Goal: Task Accomplishment & Management: Complete application form

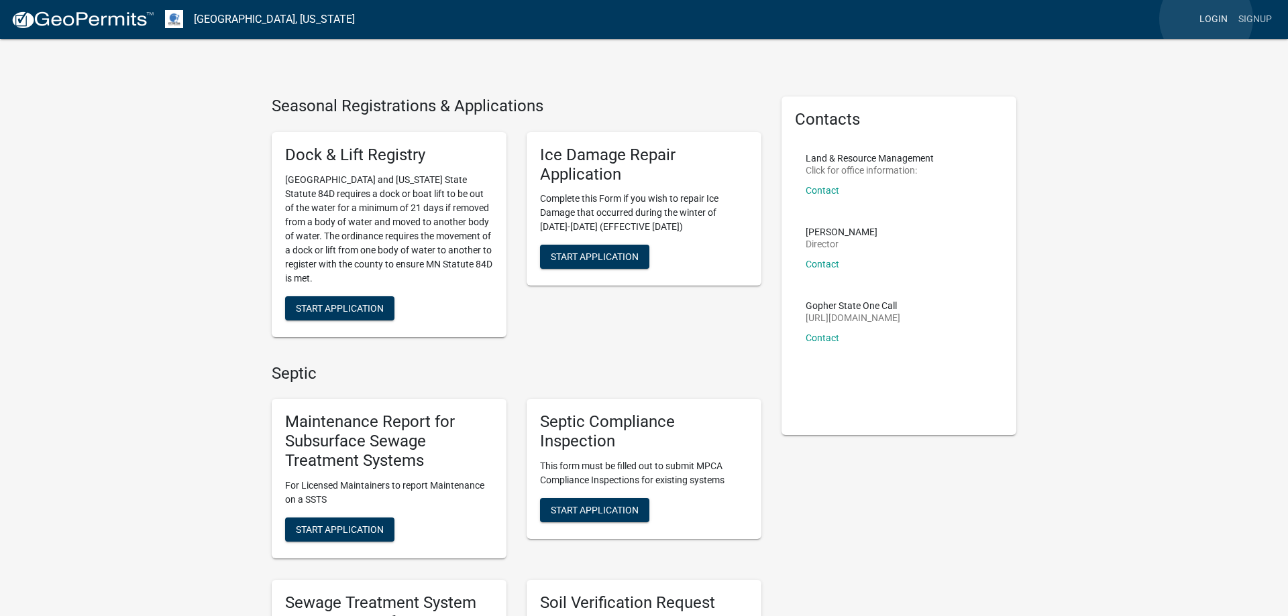
click at [1206, 19] on link "Login" at bounding box center [1213, 19] width 39 height 25
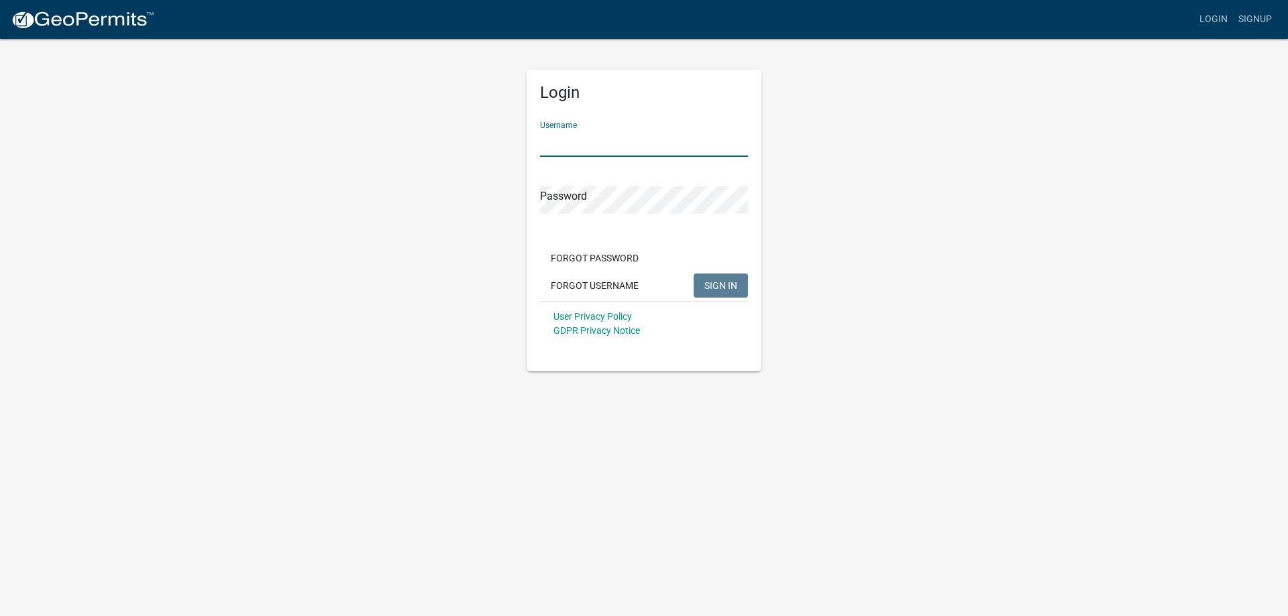
click at [577, 142] on input "Username" at bounding box center [644, 142] width 208 height 27
type input "MJevne"
click at [707, 290] on span "SIGN IN" at bounding box center [720, 285] width 33 height 11
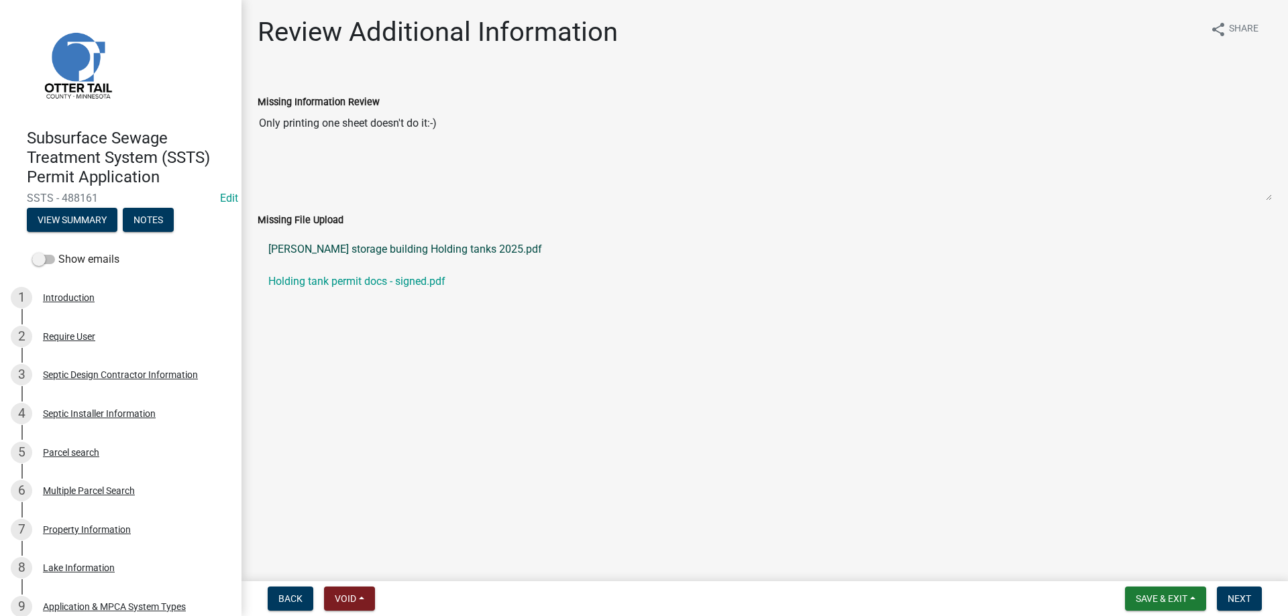
click at [411, 250] on link "[PERSON_NAME] storage building Holding tanks 2025.pdf" at bounding box center [765, 249] width 1014 height 32
click at [1233, 600] on span "Next" at bounding box center [1238, 599] width 23 height 11
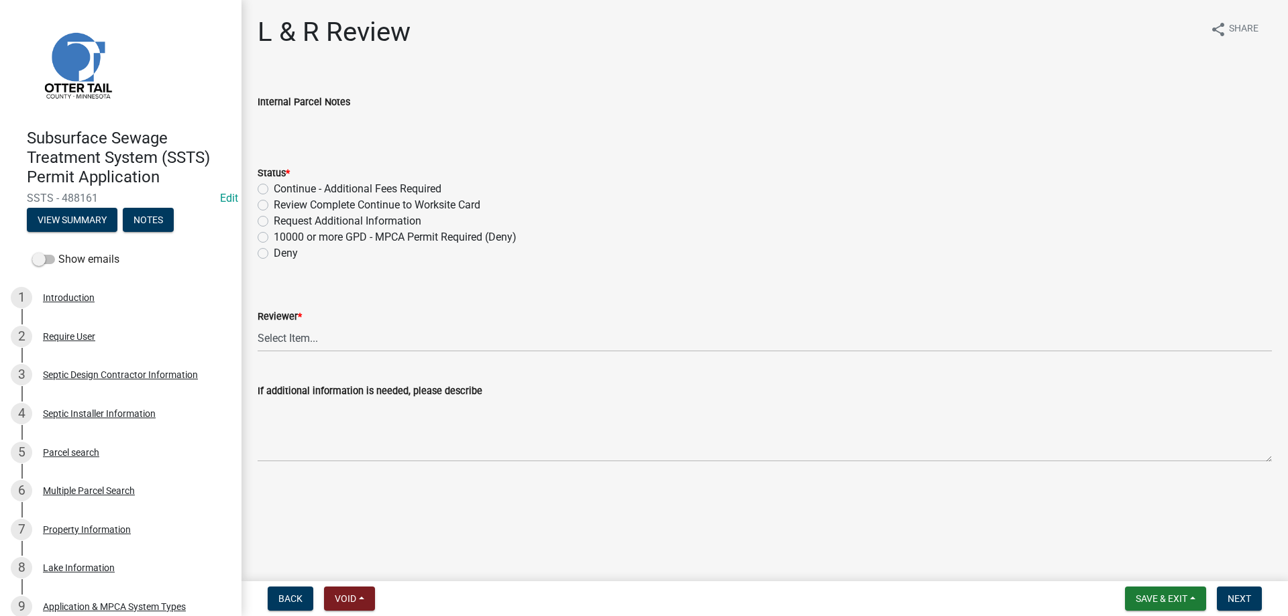
click at [274, 205] on label "Review Complete Continue to Worksite Card" at bounding box center [377, 205] width 207 height 16
click at [274, 205] on input "Review Complete Continue to Worksite Card" at bounding box center [278, 201] width 9 height 9
radio input "true"
click at [258, 325] on select "Select Item... Alexis Newark Andrea Perales Brittany Tollefson Elizabeth Plaste…" at bounding box center [765, 338] width 1014 height 27
click option "[PERSON_NAME]" at bounding box center [0, 0] width 0 height 0
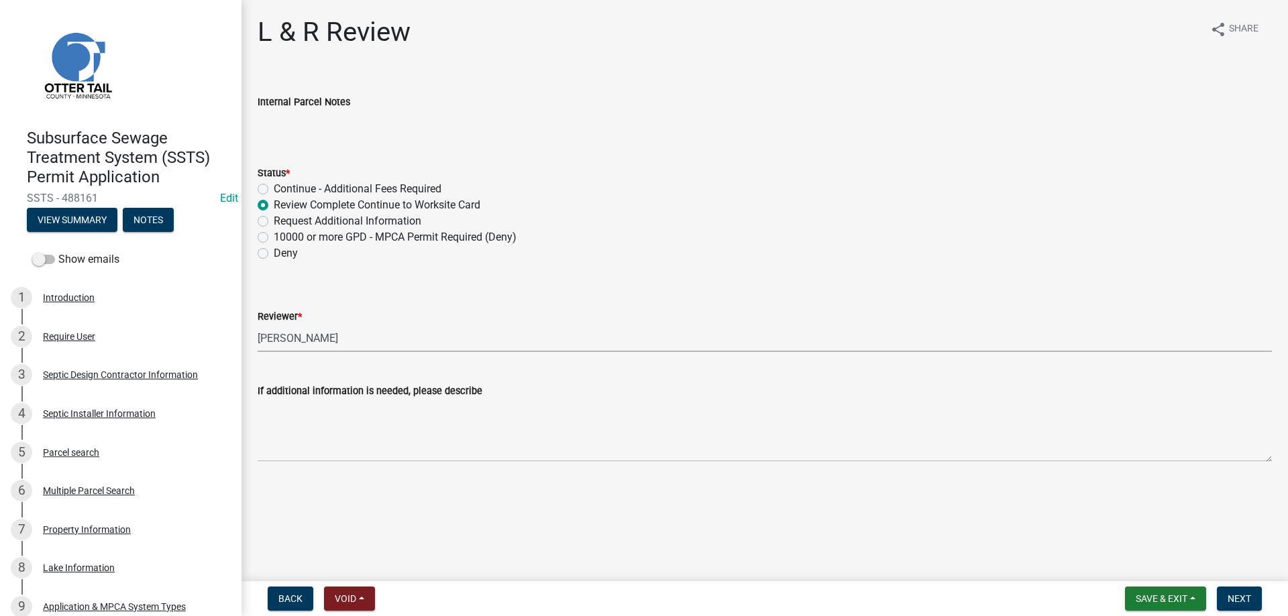
select select "34228cc3-780d-4331-b1d3-92b61ef2737b"
click at [1237, 604] on span "Next" at bounding box center [1238, 599] width 23 height 11
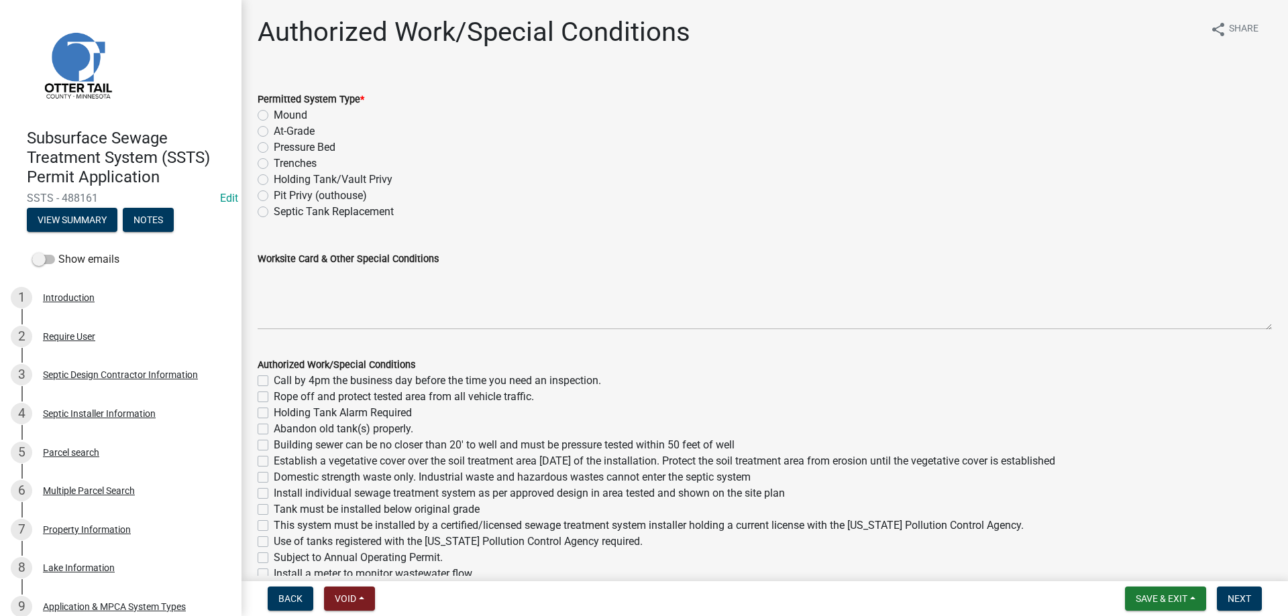
click at [274, 180] on label "Holding Tank/Vault Privy" at bounding box center [333, 180] width 119 height 16
click at [274, 180] on input "Holding Tank/Vault Privy" at bounding box center [278, 176] width 9 height 9
radio input "true"
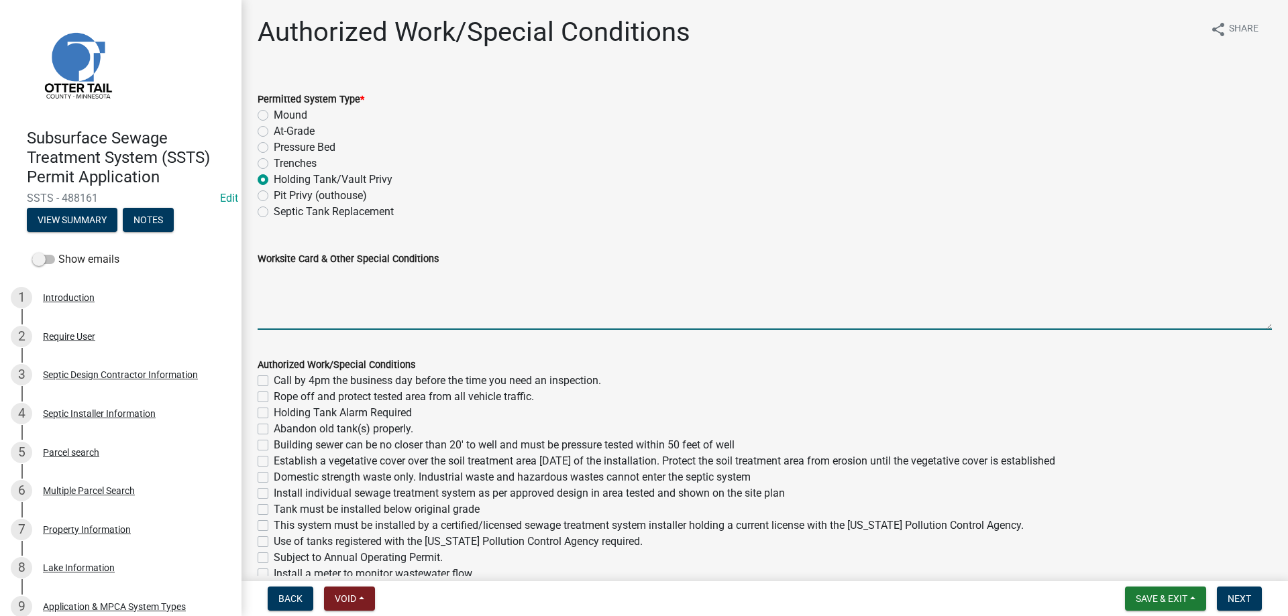
click at [290, 287] on textarea "Worksite Card & Other Special Conditions" at bounding box center [765, 298] width 1014 height 63
type textarea "Installing a 1500 gallon HT for storage shed"
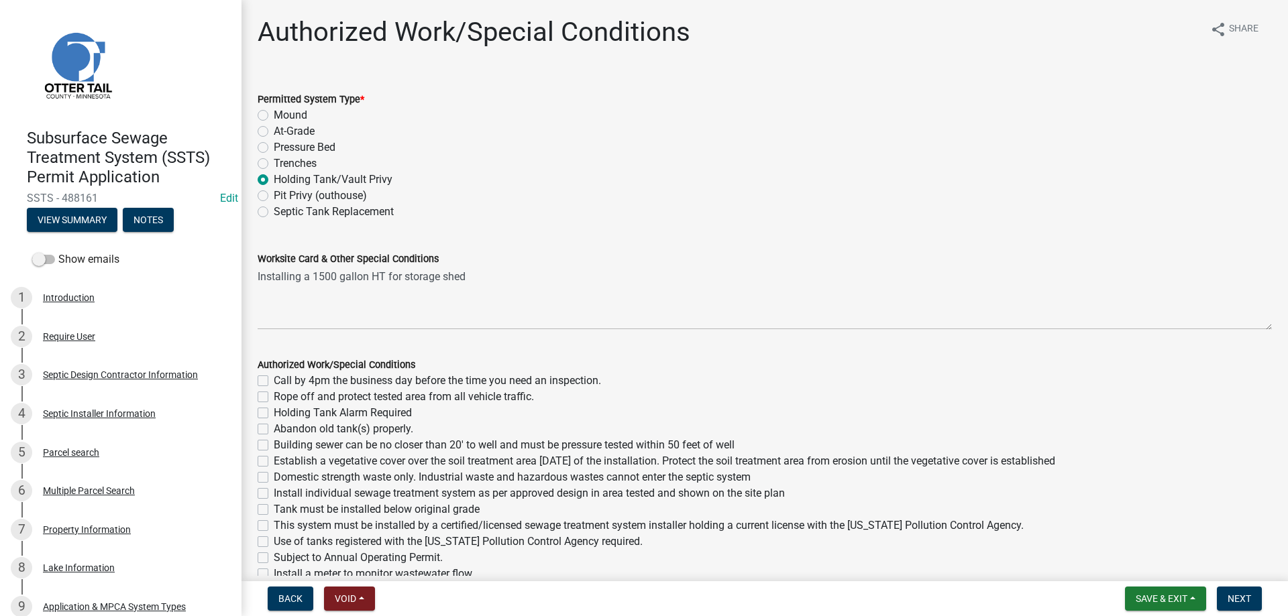
click at [274, 376] on label "Call by 4pm the business day before the time you need an inspection." at bounding box center [437, 381] width 327 height 16
click at [274, 376] on input "Call by 4pm the business day before the time you need an inspection." at bounding box center [278, 377] width 9 height 9
checkbox input "true"
checkbox input "false"
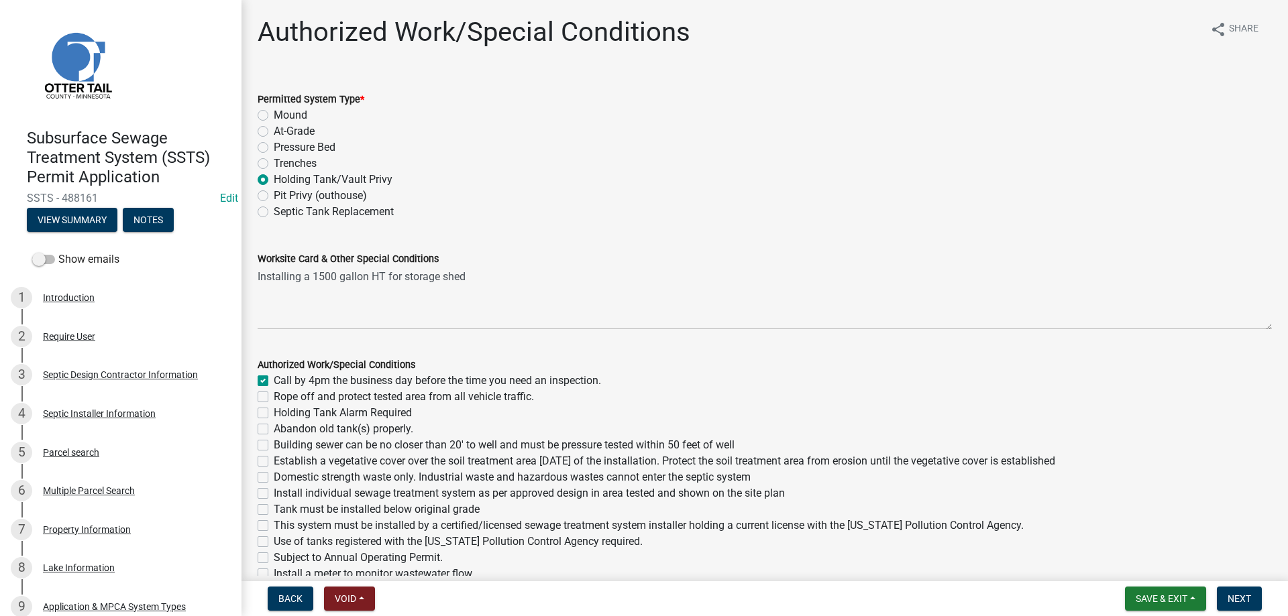
checkbox input "false"
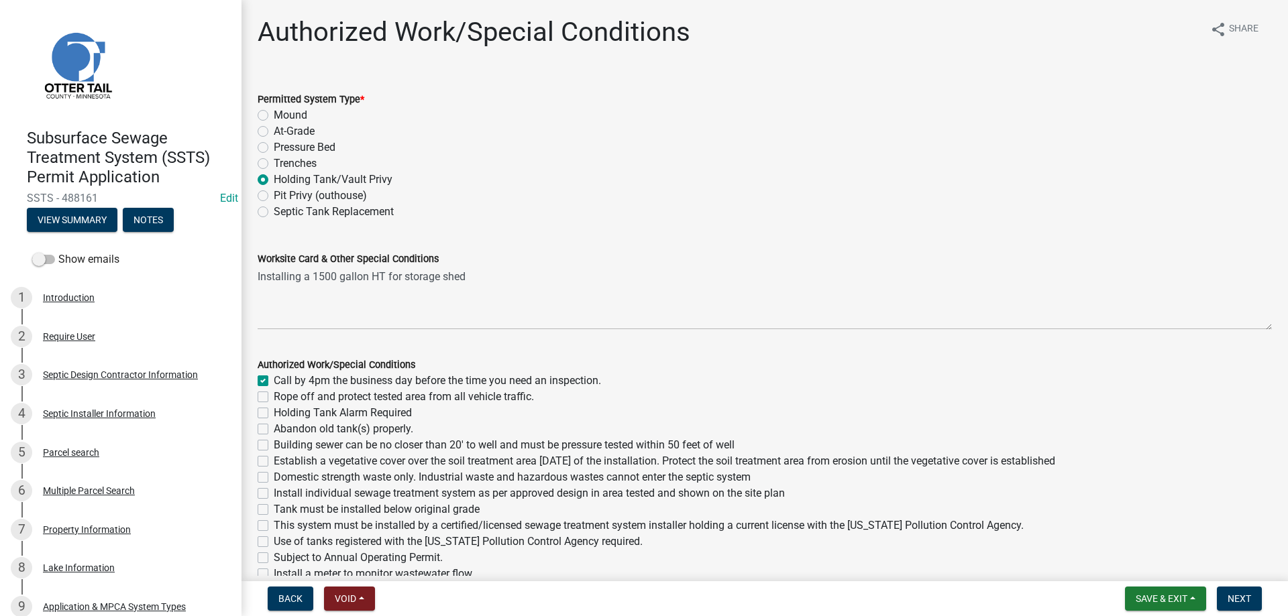
checkbox input "false"
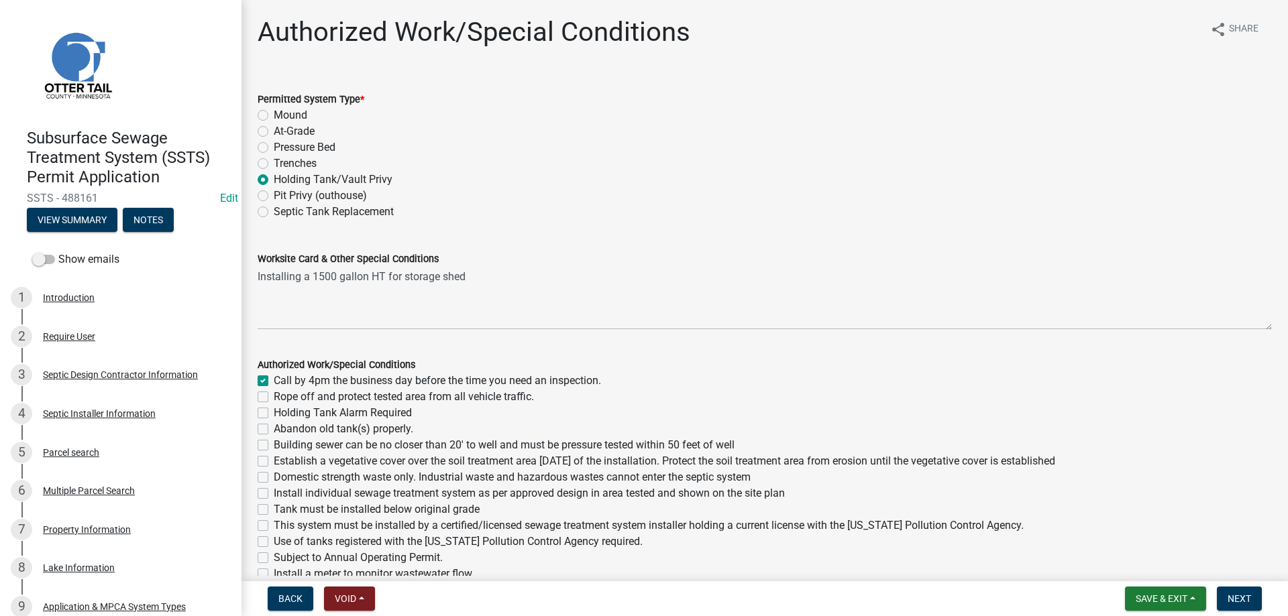
checkbox input "false"
click at [274, 415] on label "Holding Tank Alarm Required" at bounding box center [343, 413] width 138 height 16
click at [274, 414] on input "Holding Tank Alarm Required" at bounding box center [278, 409] width 9 height 9
checkbox input "true"
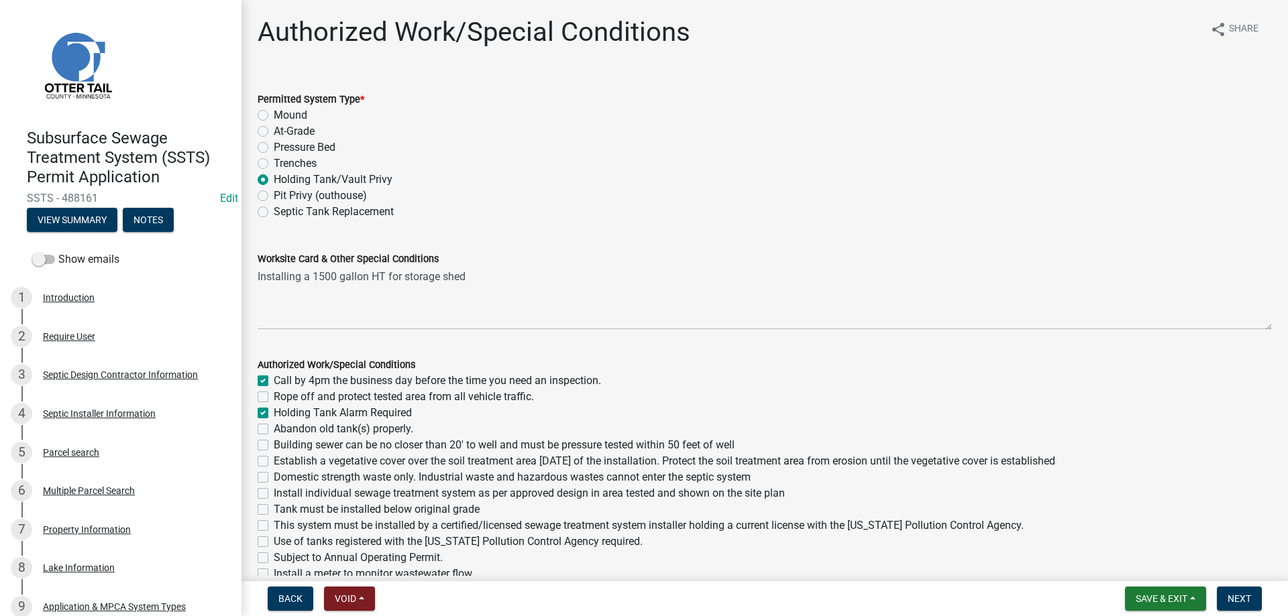
checkbox input "false"
checkbox input "true"
checkbox input "false"
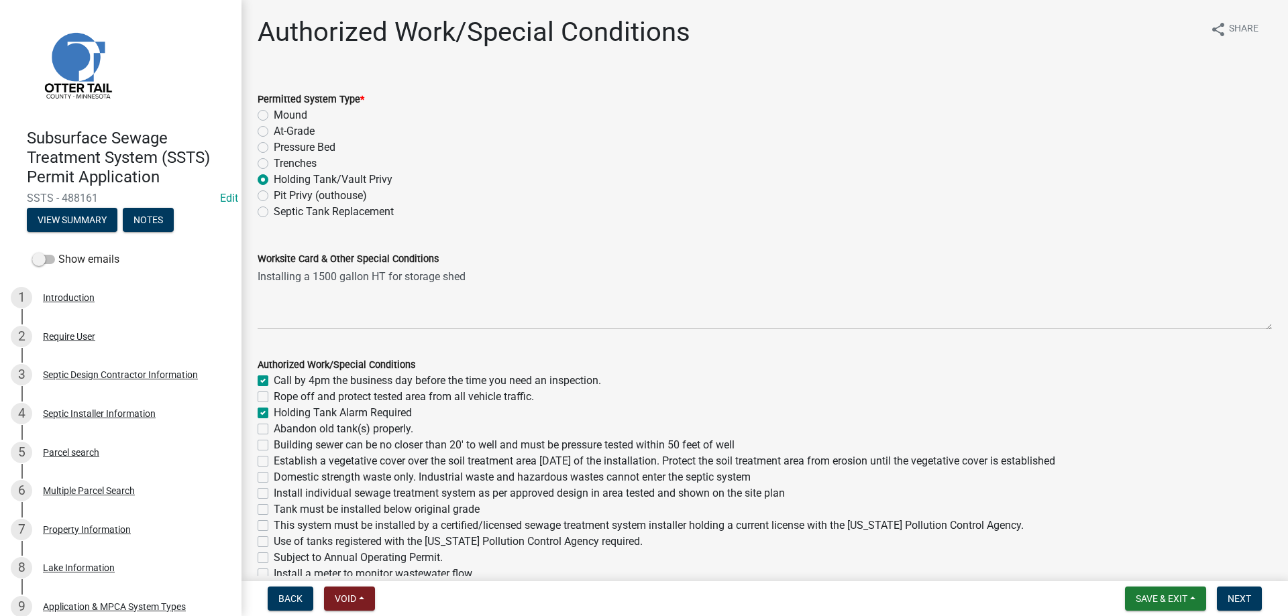
checkbox input "false"
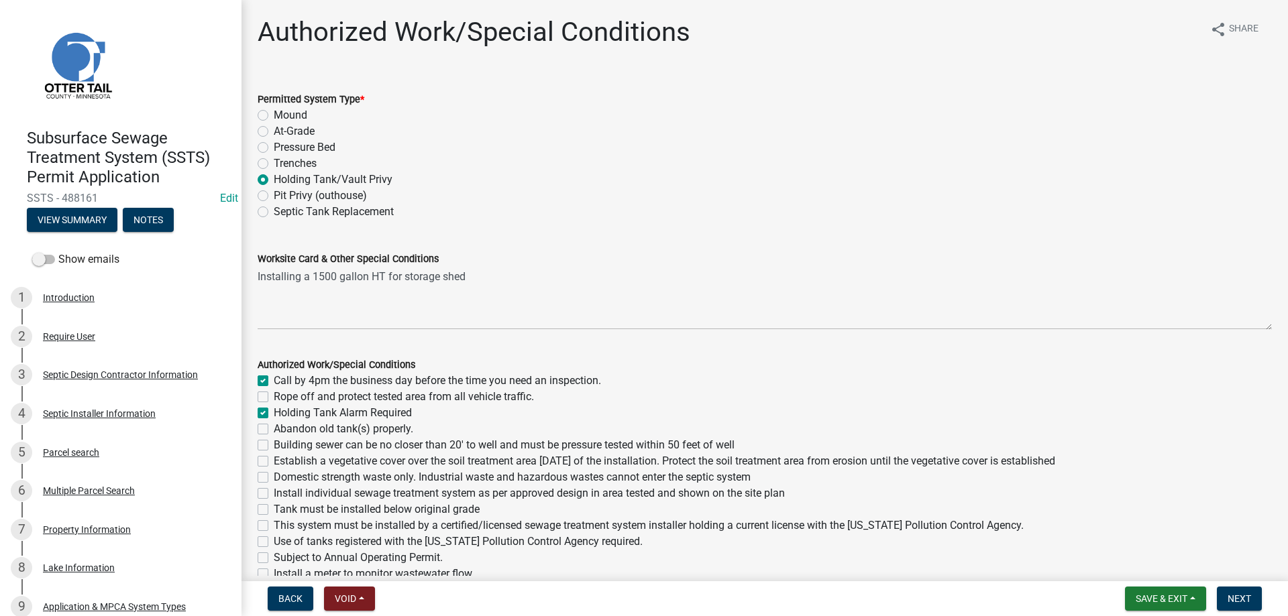
checkbox input "false"
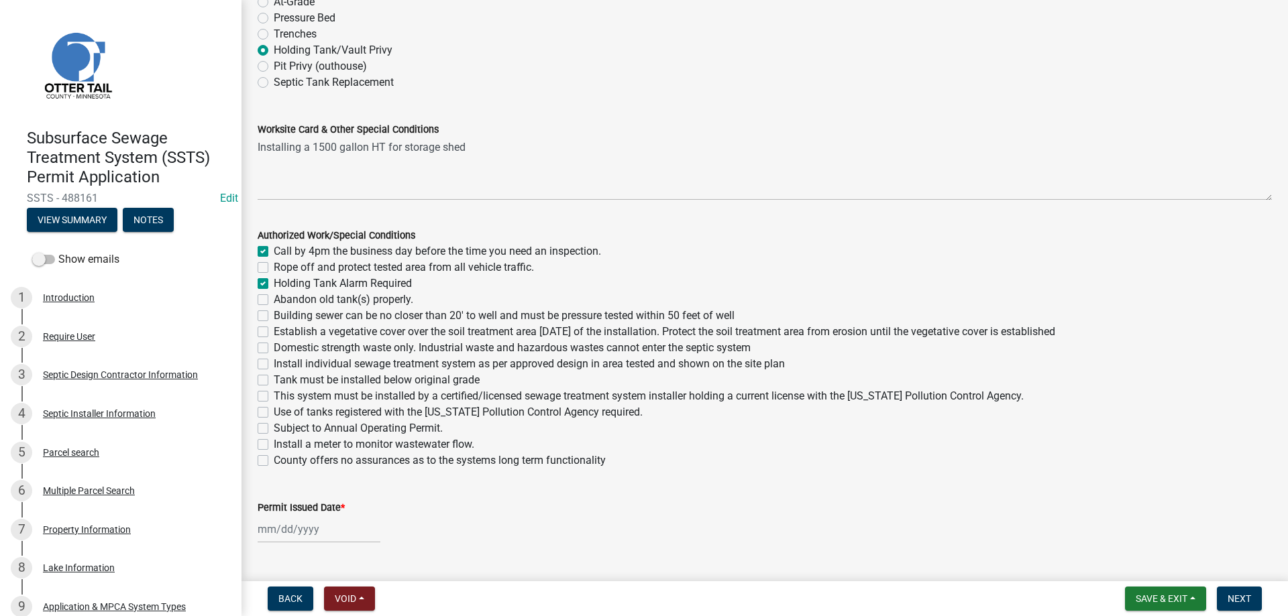
scroll to position [153, 0]
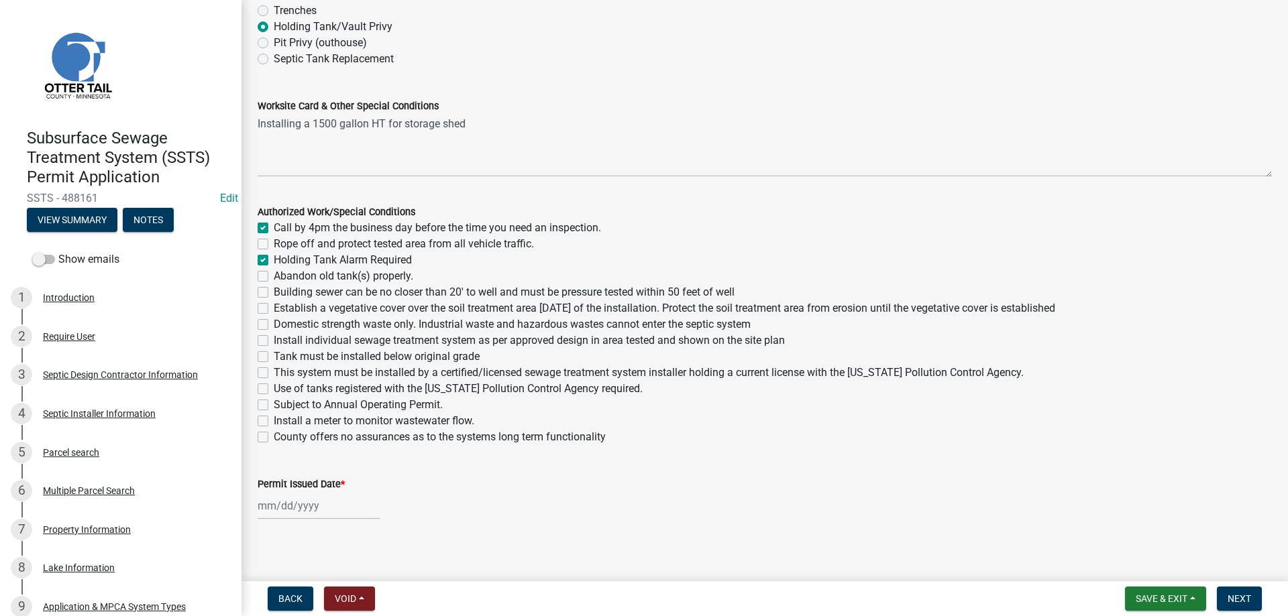
click at [274, 357] on label "Tank must be installed below original grade" at bounding box center [377, 357] width 206 height 16
click at [274, 357] on input "Tank must be installed below original grade" at bounding box center [278, 353] width 9 height 9
checkbox input "true"
checkbox input "false"
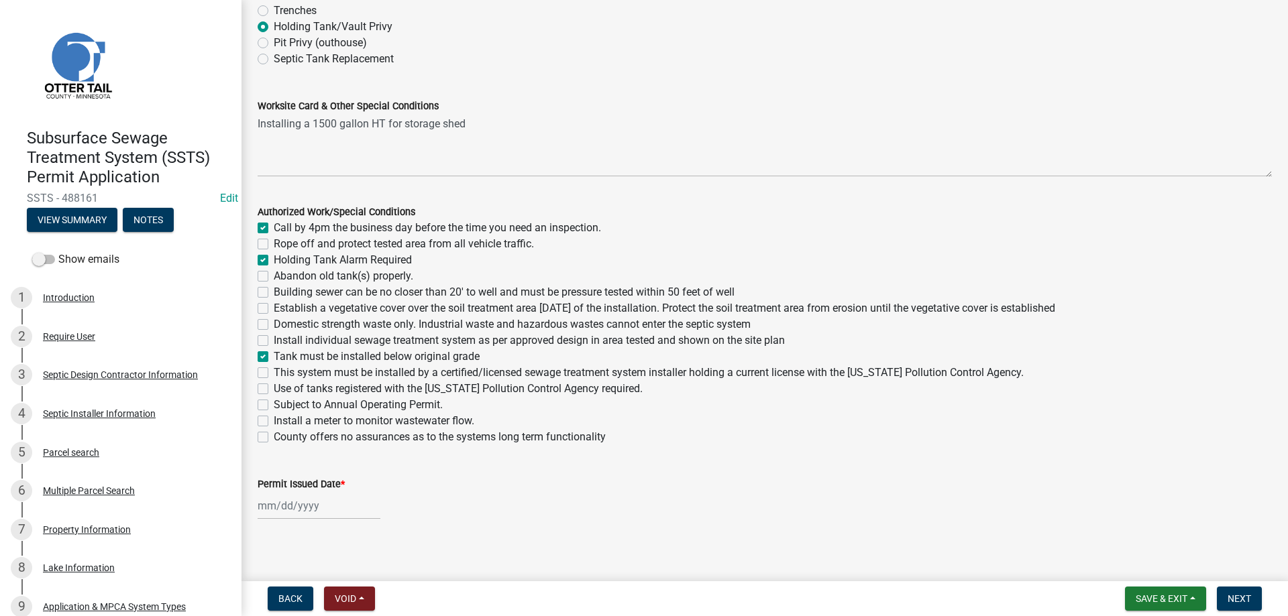
checkbox input "true"
checkbox input "false"
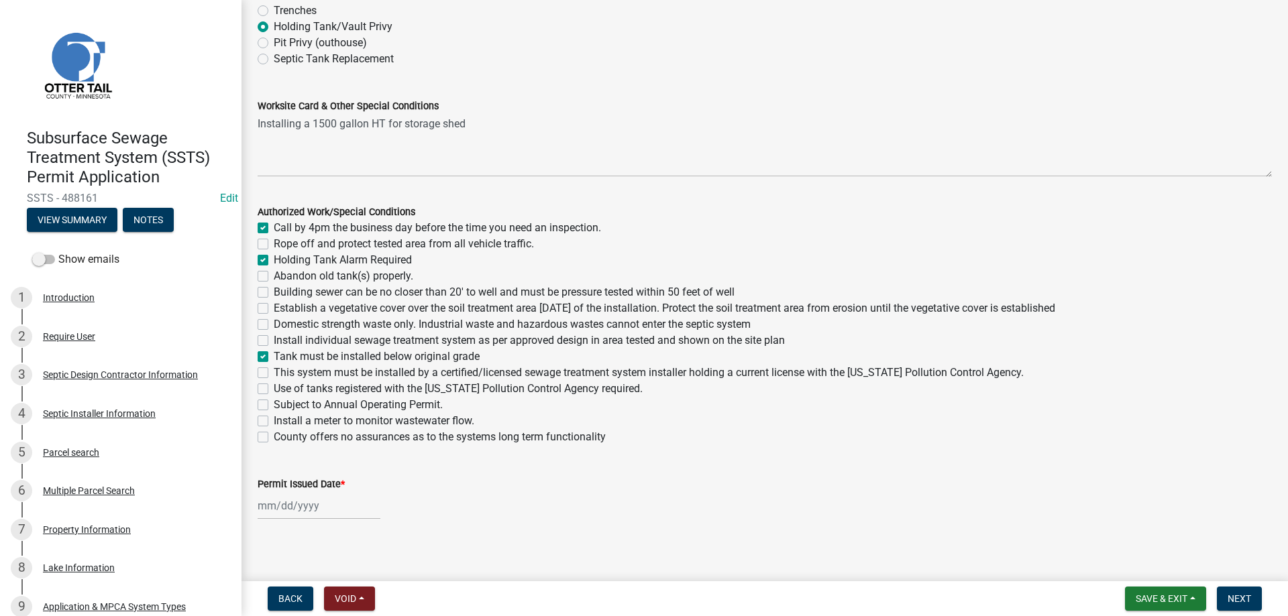
checkbox input "false"
checkbox input "true"
checkbox input "false"
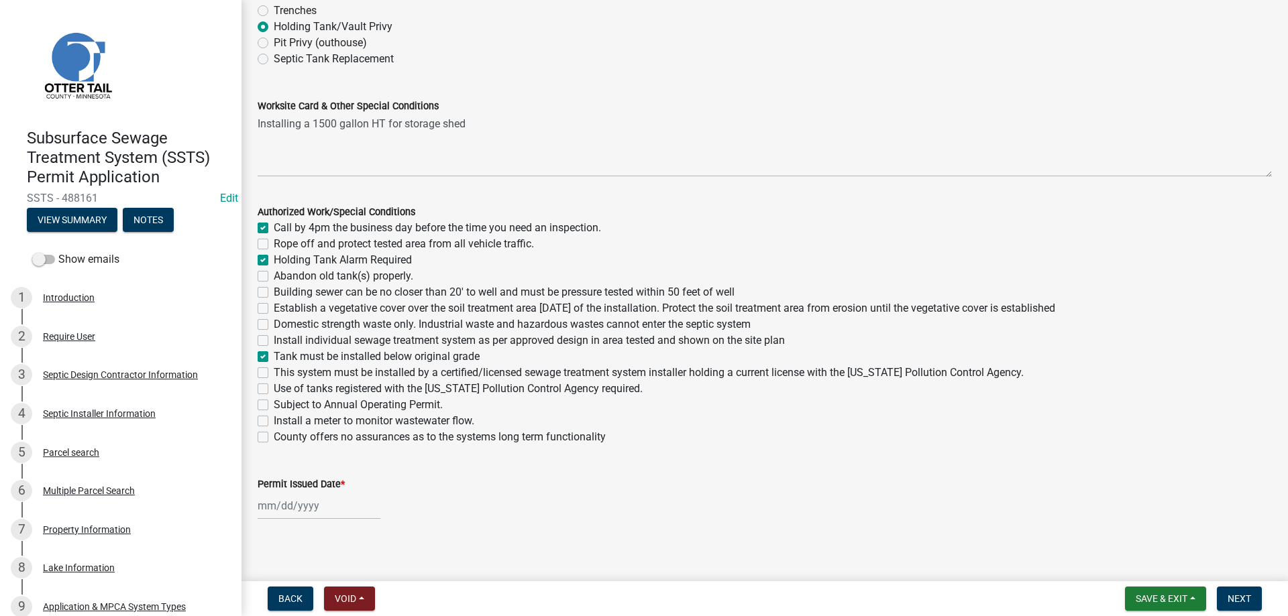
checkbox input "false"
click at [274, 372] on label "This system must be installed by a certified/licensed sewage treatment system i…" at bounding box center [649, 373] width 750 height 16
click at [274, 372] on input "This system must be installed by a certified/licensed sewage treatment system i…" at bounding box center [278, 369] width 9 height 9
checkbox input "true"
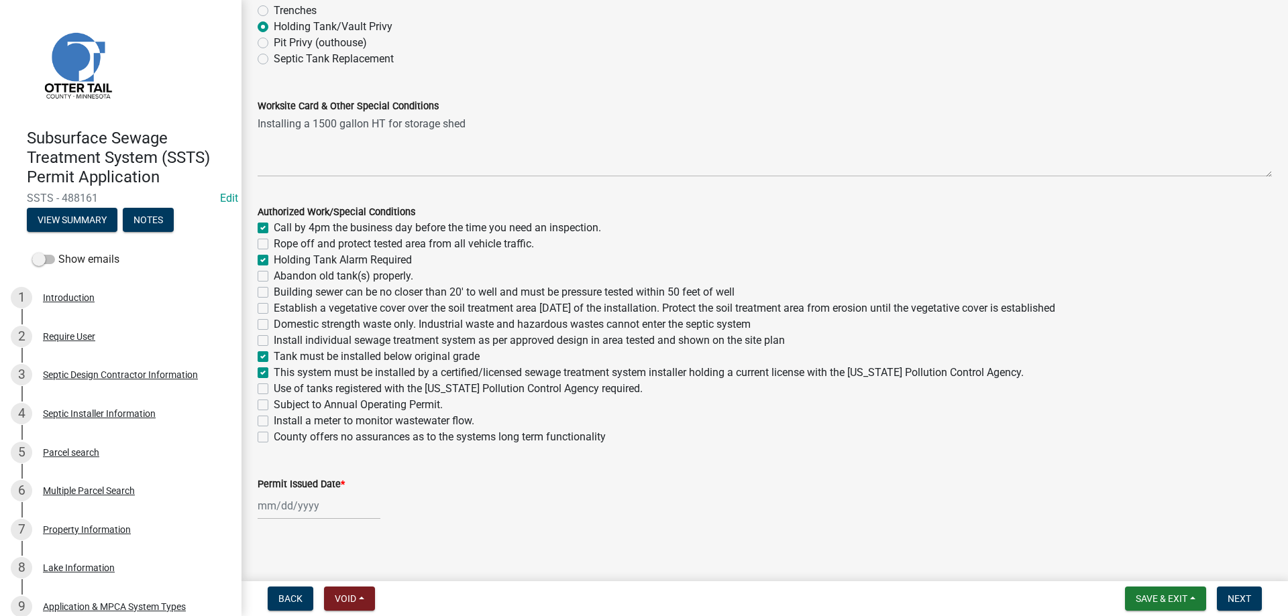
checkbox input "true"
checkbox input "false"
checkbox input "true"
checkbox input "false"
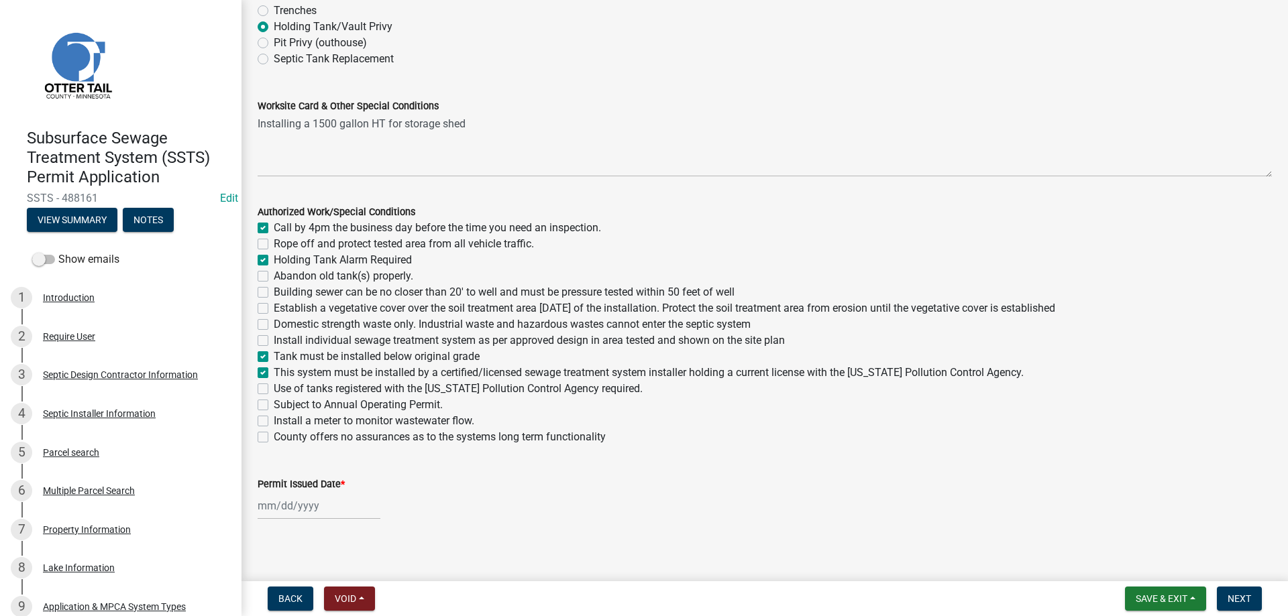
checkbox input "false"
checkbox input "true"
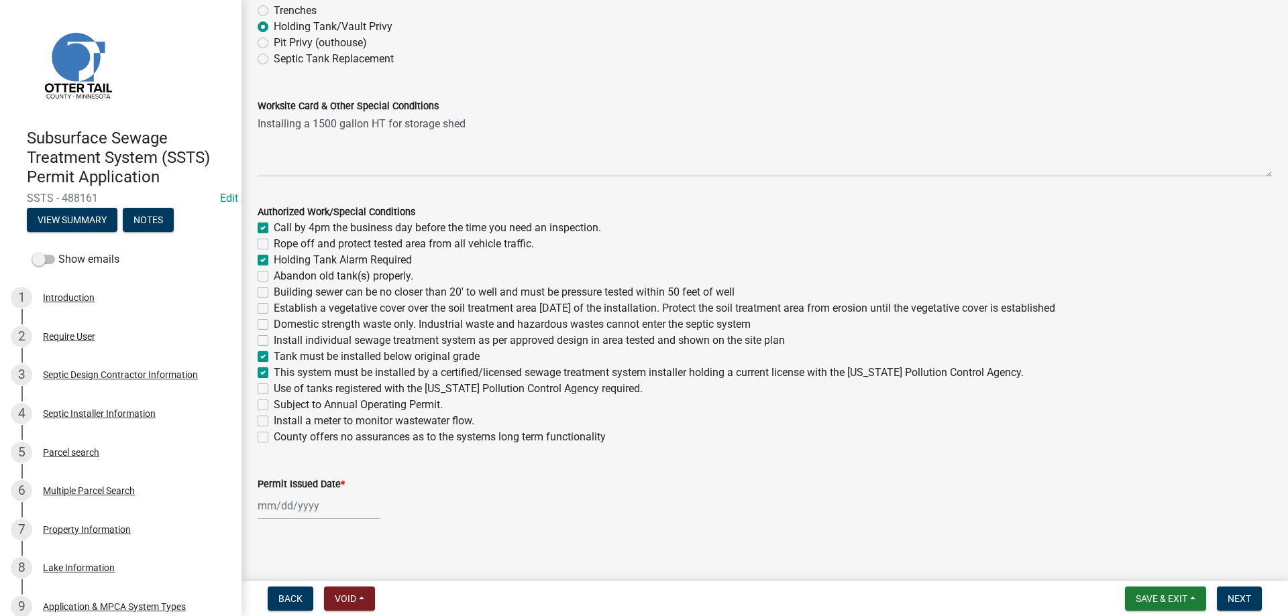
checkbox input "false"
click at [274, 387] on label "Use of tanks registered with the Minnesota Pollution Control Agency required." at bounding box center [458, 389] width 369 height 16
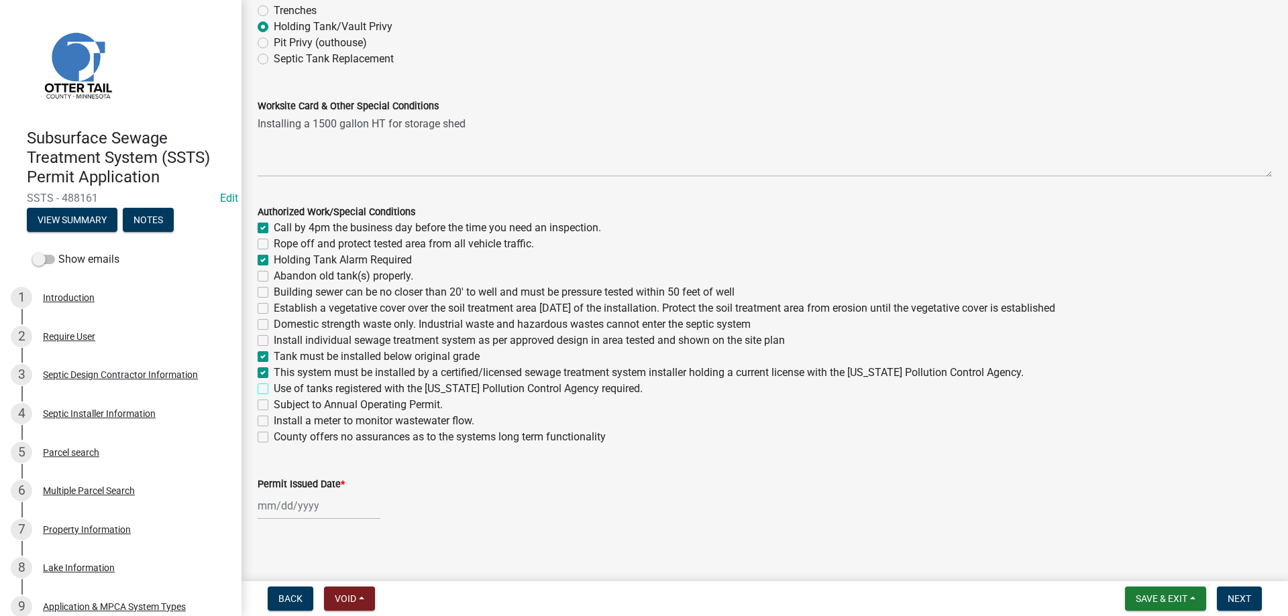
click at [274, 387] on input "Use of tanks registered with the Minnesota Pollution Control Agency required." at bounding box center [278, 385] width 9 height 9
checkbox input "true"
checkbox input "false"
checkbox input "true"
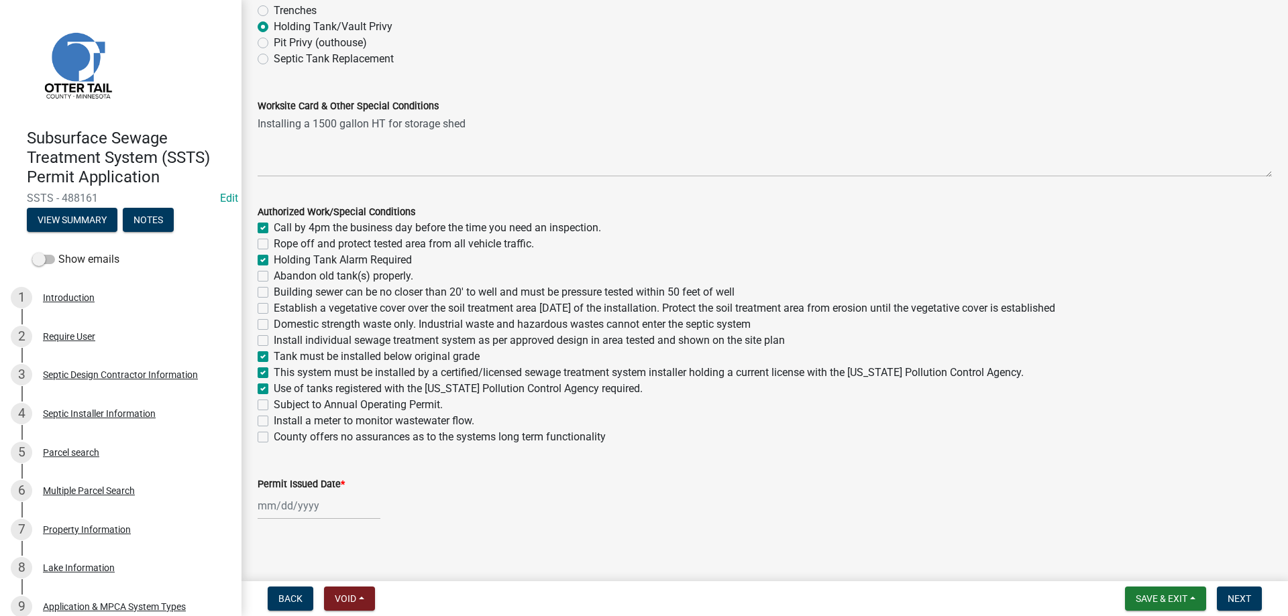
checkbox input "false"
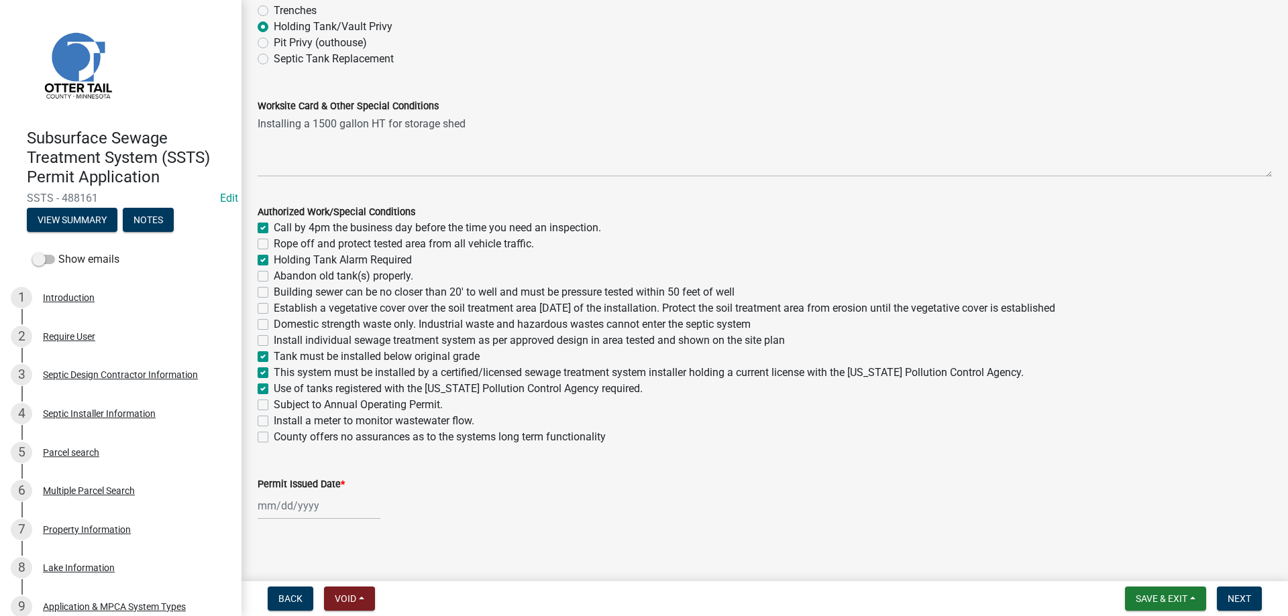
checkbox input "true"
checkbox input "false"
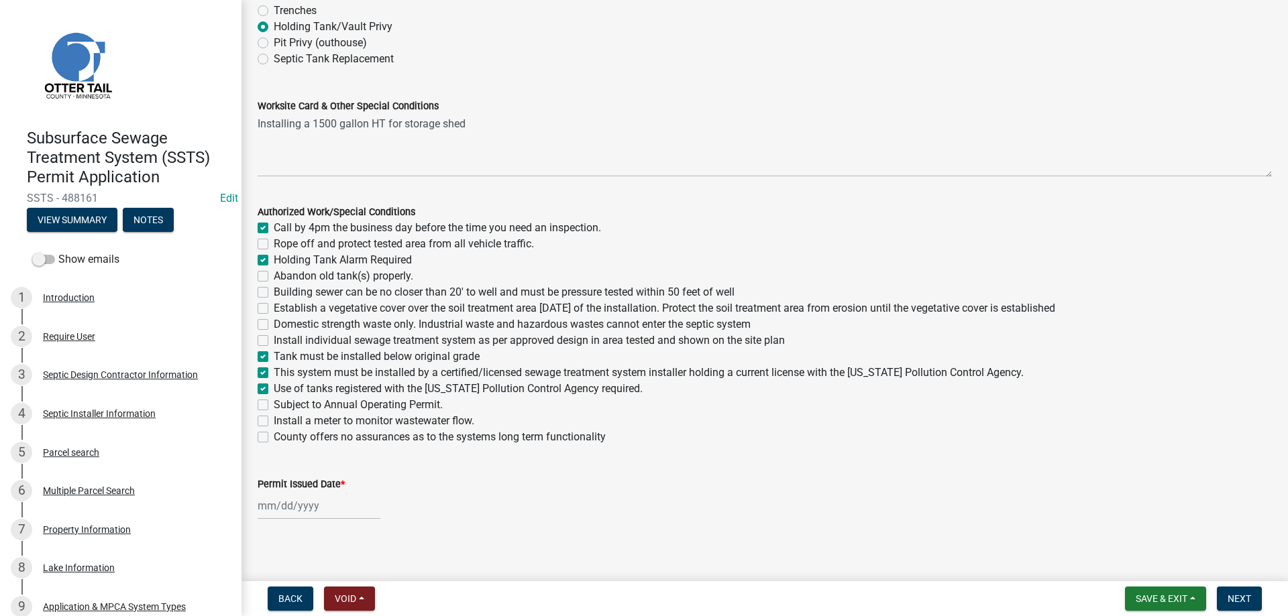
checkbox input "false"
click at [301, 510] on input "Permit Issued Date *" at bounding box center [319, 505] width 123 height 27
select select "10"
select select "2025"
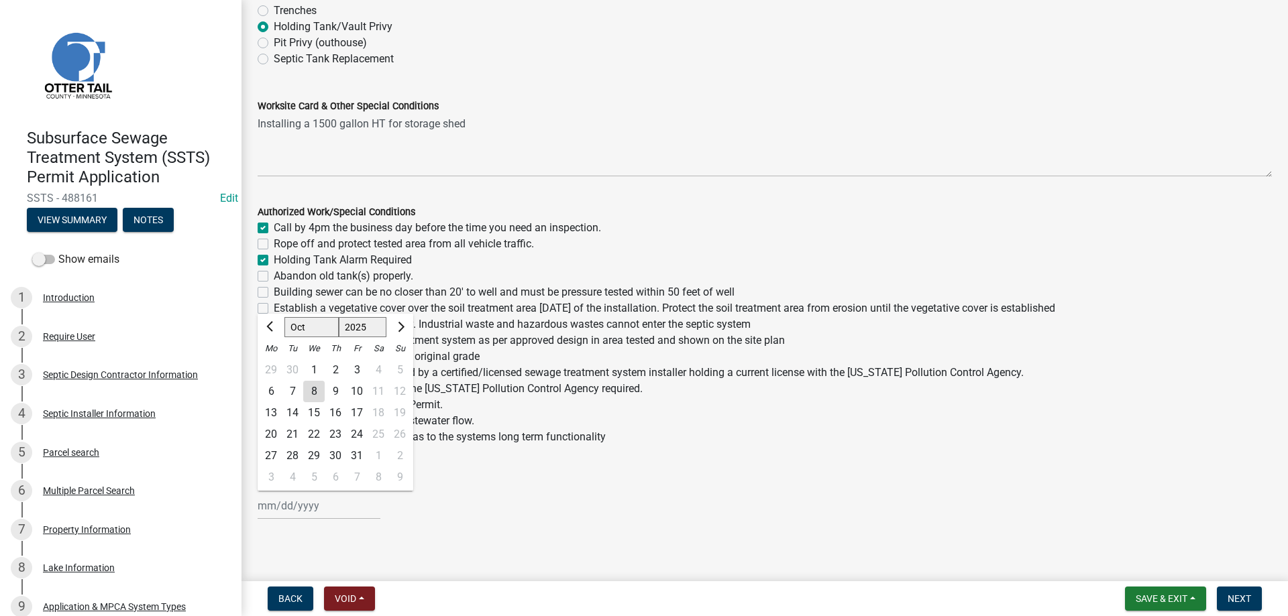
click at [316, 393] on div "8" at bounding box center [313, 391] width 21 height 21
type input "[DATE]"
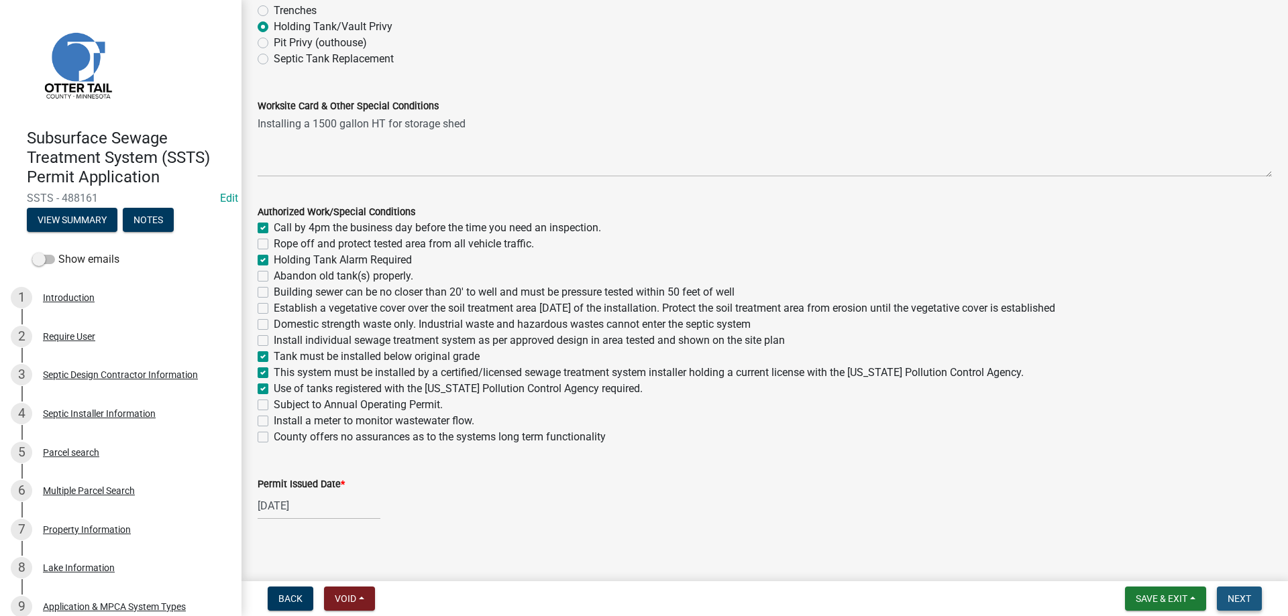
click at [1237, 603] on span "Next" at bounding box center [1238, 599] width 23 height 11
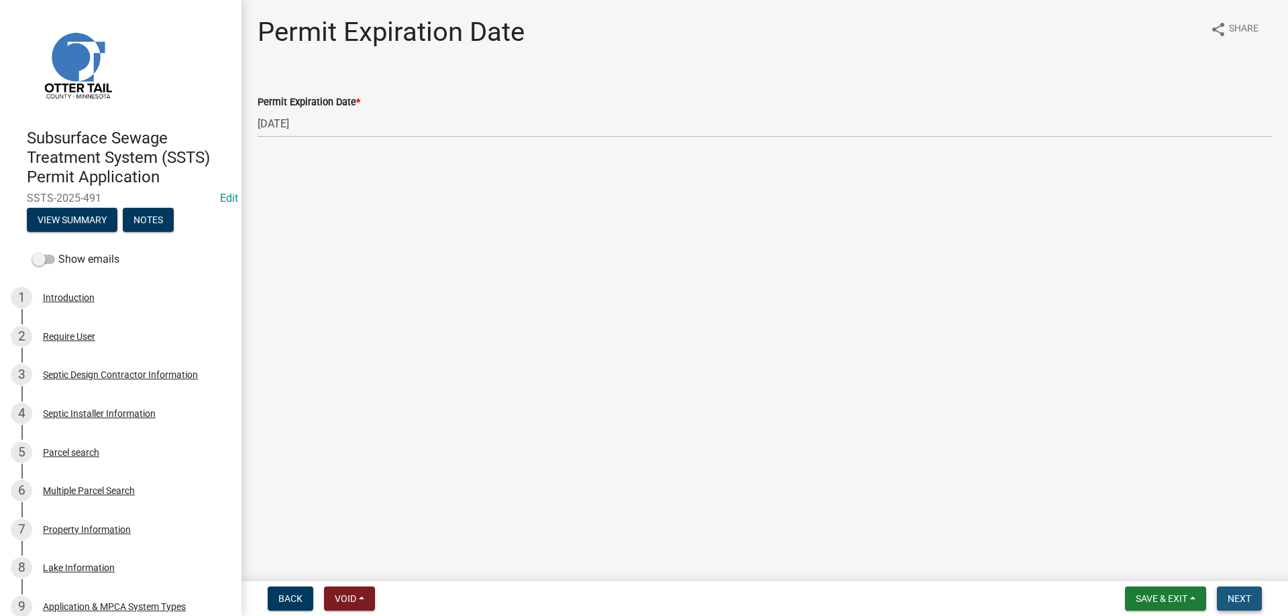
click at [1234, 598] on span "Next" at bounding box center [1238, 599] width 23 height 11
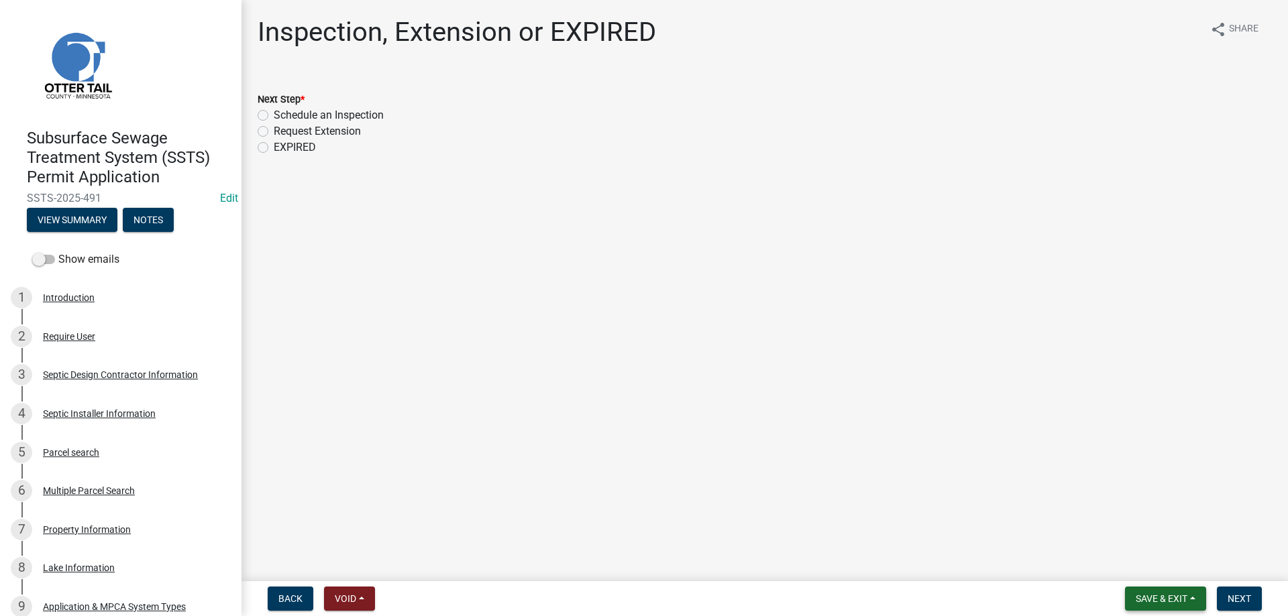
click at [1156, 596] on span "Save & Exit" at bounding box center [1162, 599] width 52 height 11
click at [1134, 568] on button "Save & Exit" at bounding box center [1152, 564] width 107 height 32
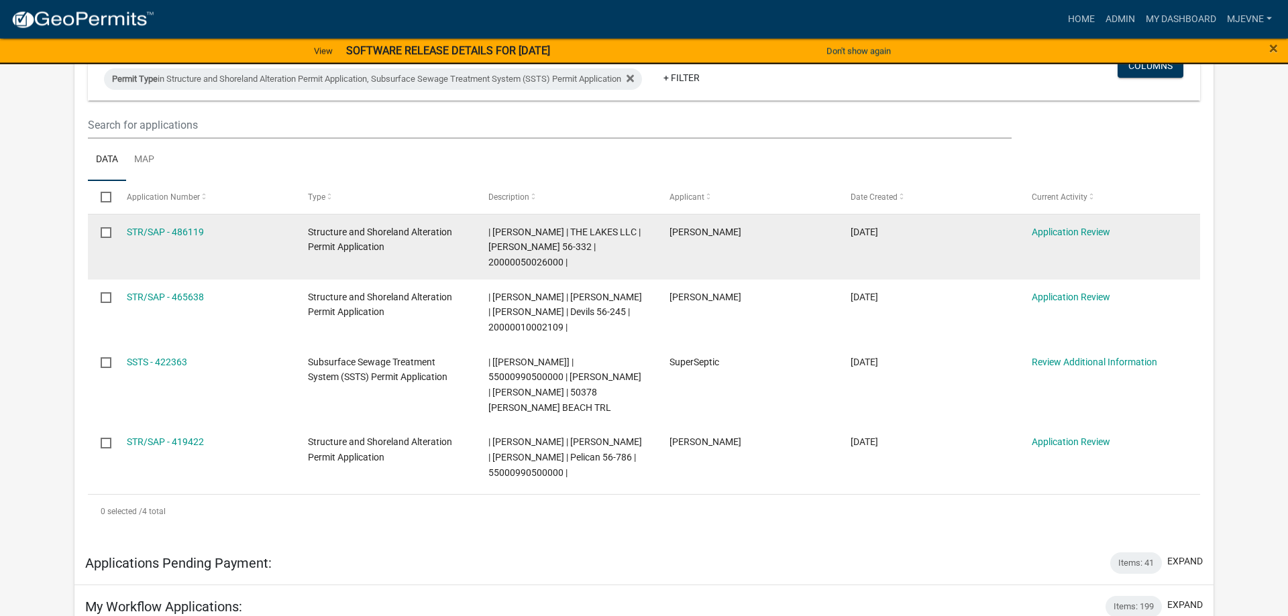
scroll to position [205, 0]
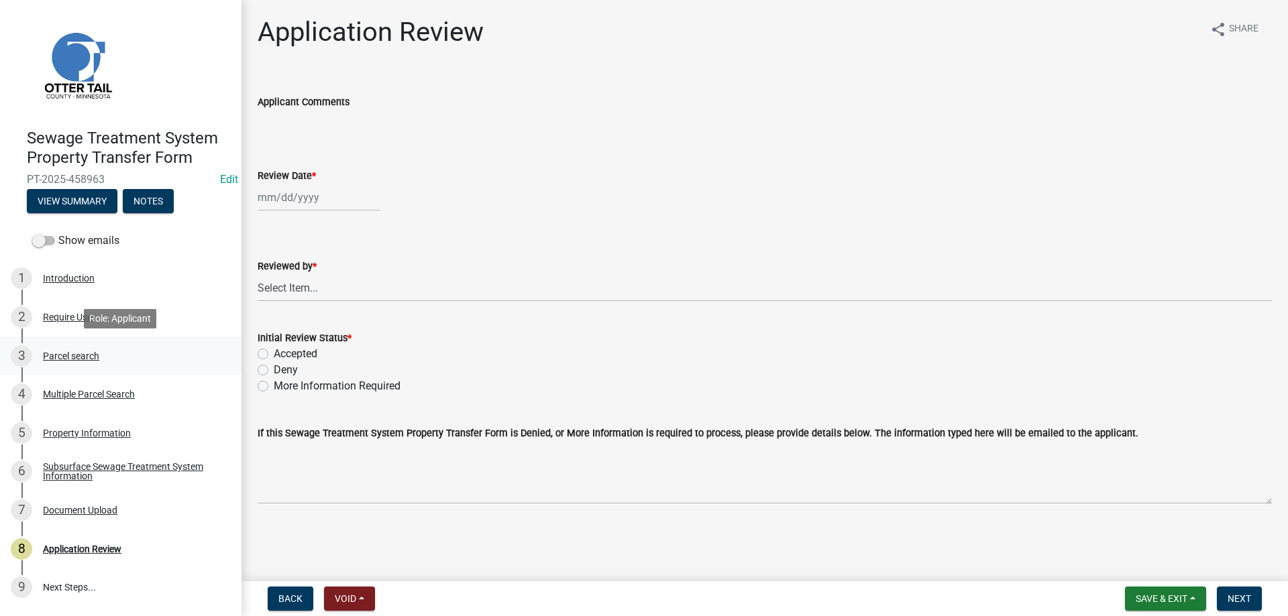
click at [56, 355] on div "Parcel search" at bounding box center [71, 355] width 56 height 9
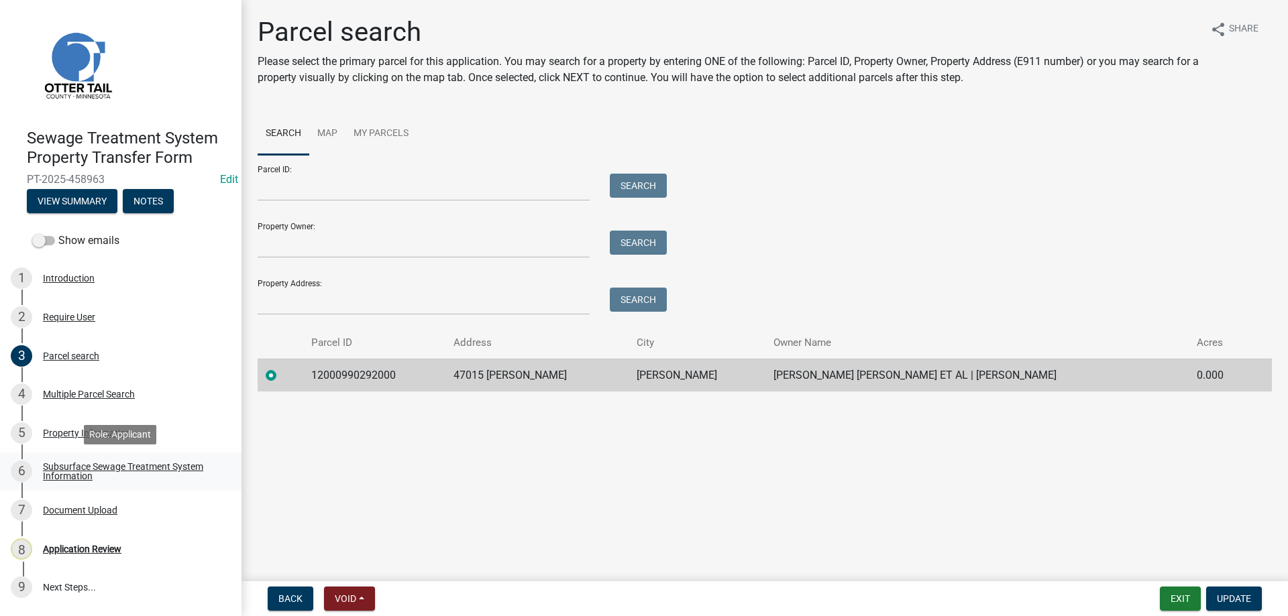
click at [60, 472] on div "Subsurface Sewage Treatment System Information" at bounding box center [131, 471] width 177 height 19
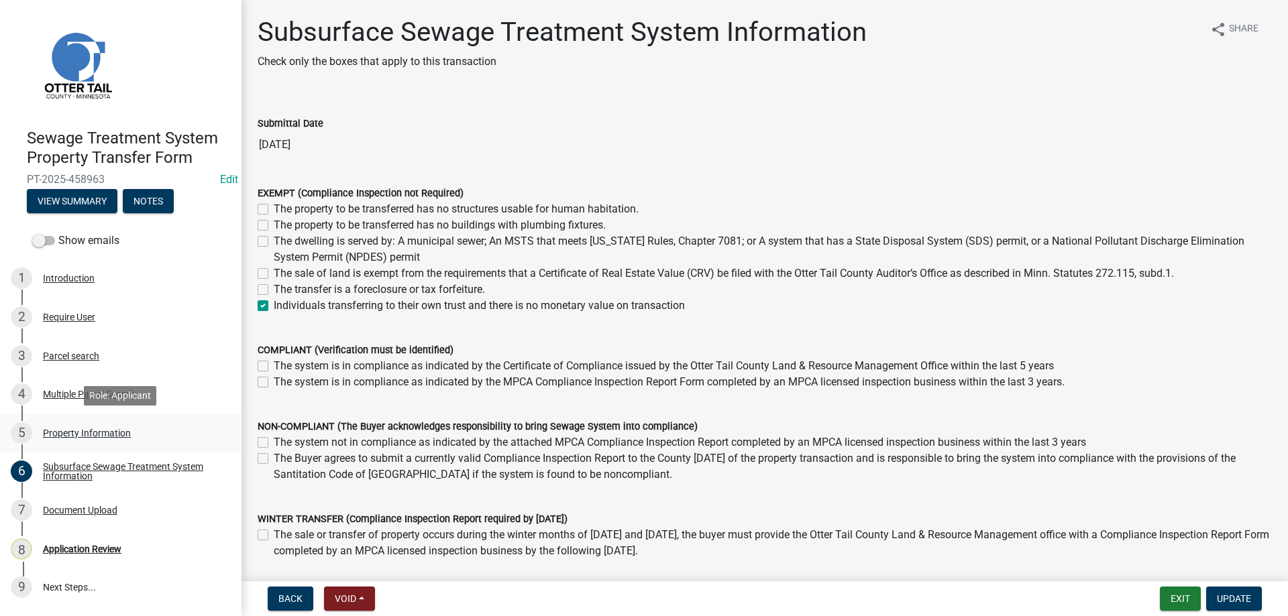
click at [62, 434] on div "Property Information" at bounding box center [87, 433] width 88 height 9
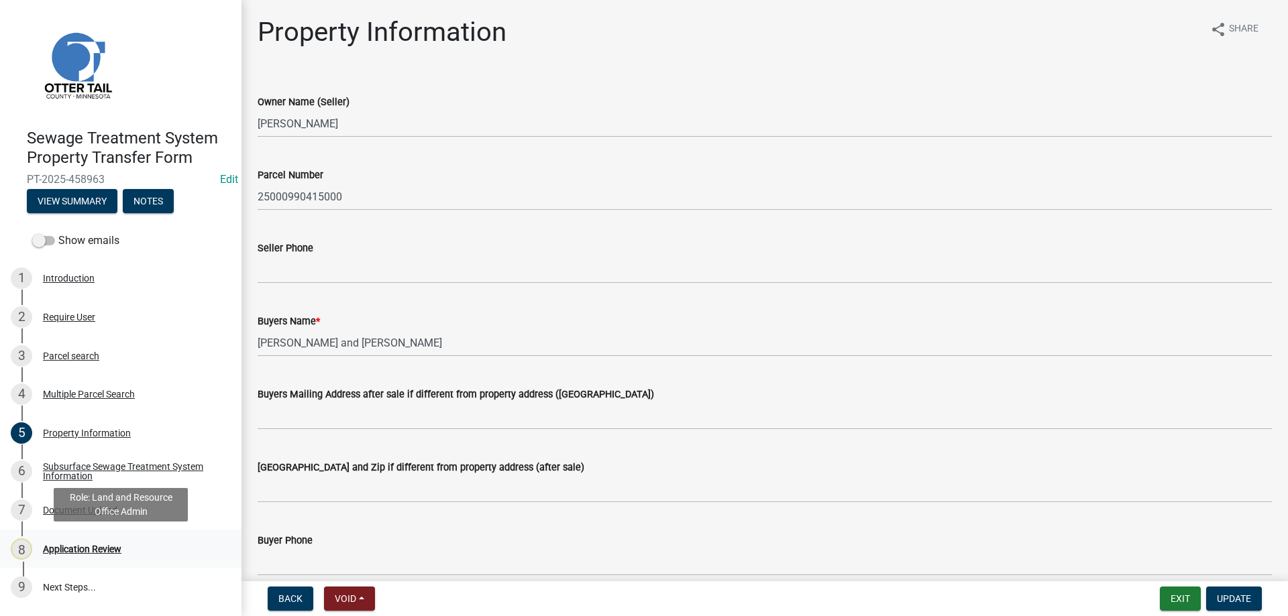
click at [76, 547] on div "Application Review" at bounding box center [82, 549] width 78 height 9
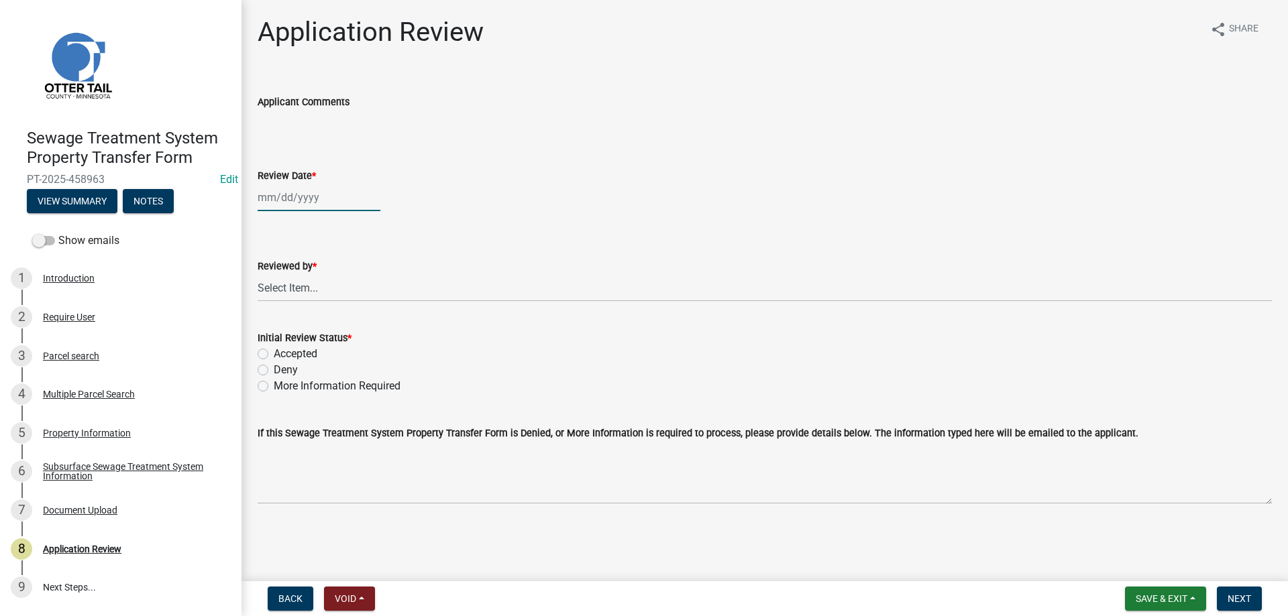
click at [286, 197] on input "Review Date *" at bounding box center [319, 197] width 123 height 27
select select "10"
select select "2025"
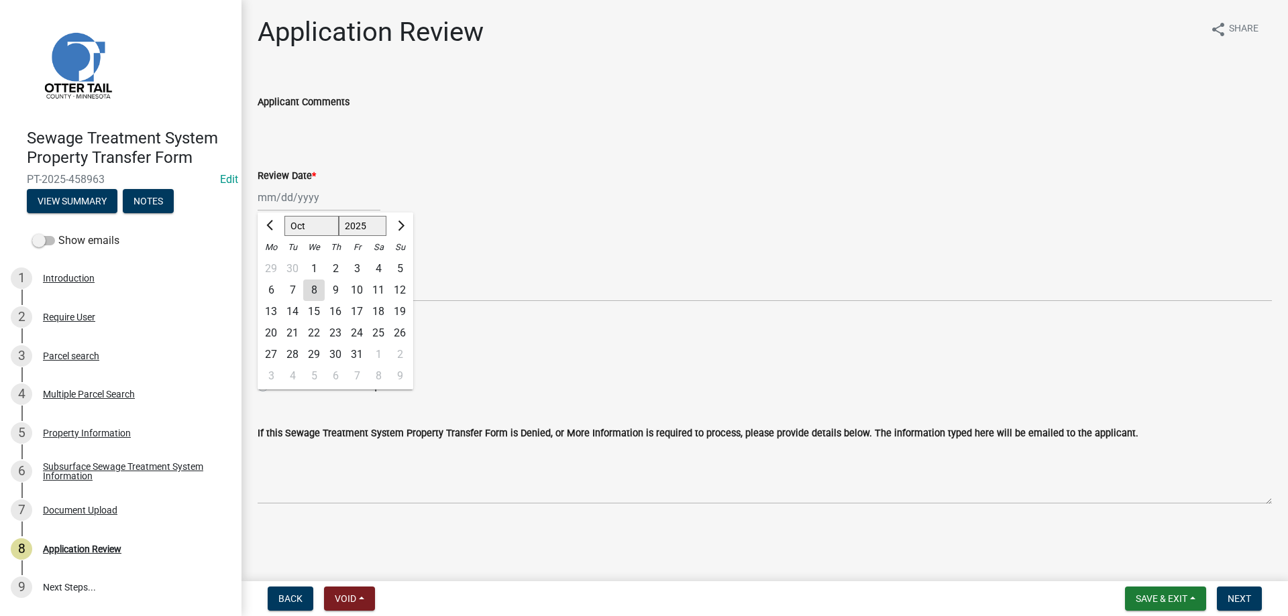
click at [316, 287] on div "8" at bounding box center [313, 290] width 21 height 21
type input "[DATE]"
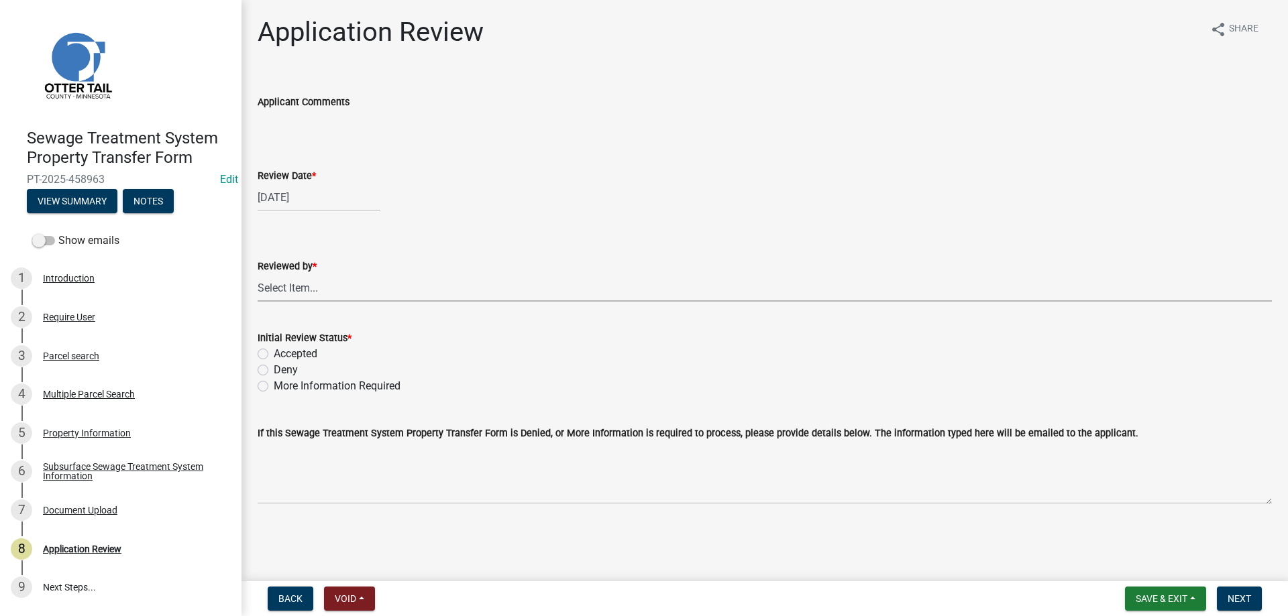
click at [258, 274] on select "Select Item... [PERSON_NAME] [PERSON_NAME] [PERSON_NAME] [PERSON_NAME] [PERSON_…" at bounding box center [765, 287] width 1014 height 27
click option "[PERSON_NAME]" at bounding box center [0, 0] width 0 height 0
select select "b4c12476-3918-4c31-b34d-126d47b866fd"
click at [274, 351] on label "Accepted" at bounding box center [296, 354] width 44 height 16
click at [274, 351] on input "Accepted" at bounding box center [278, 350] width 9 height 9
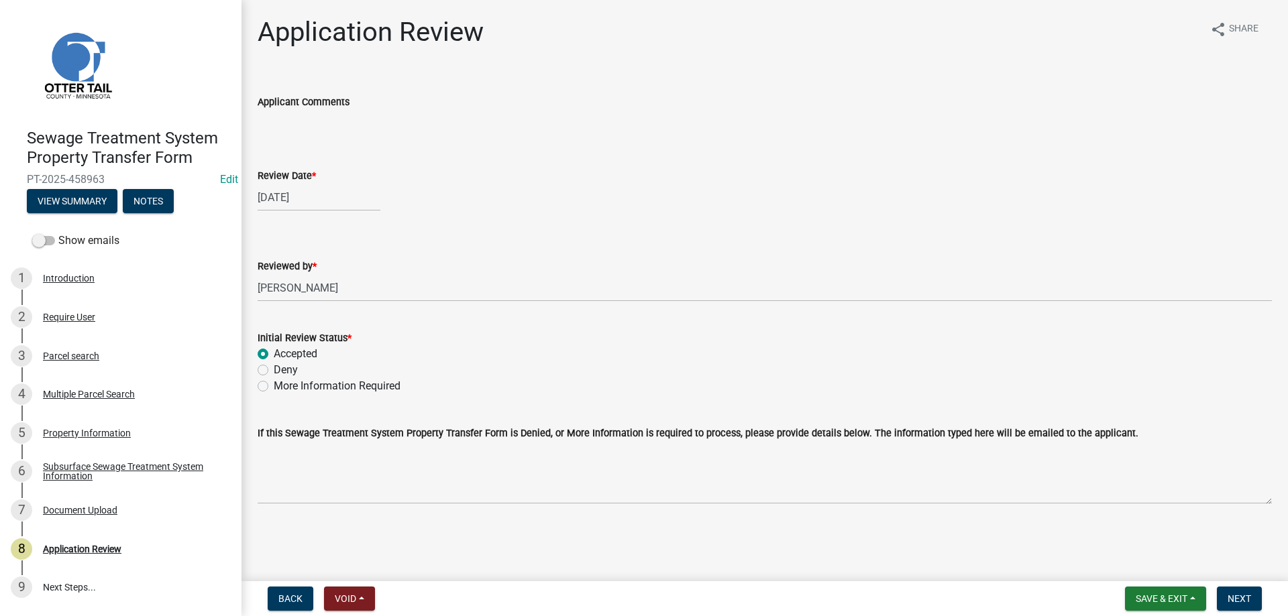
radio input "true"
click at [1253, 593] on button "Next" at bounding box center [1239, 599] width 45 height 24
click at [64, 349] on div "3 Parcel search" at bounding box center [115, 355] width 209 height 21
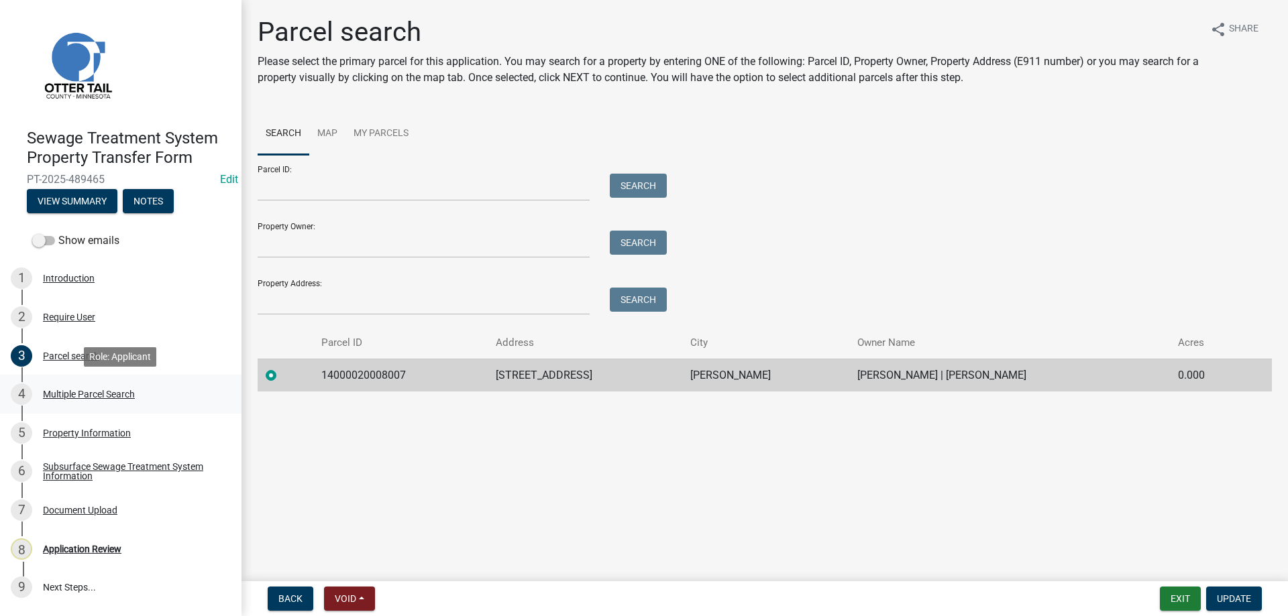
click at [58, 392] on div "Multiple Parcel Search" at bounding box center [89, 394] width 92 height 9
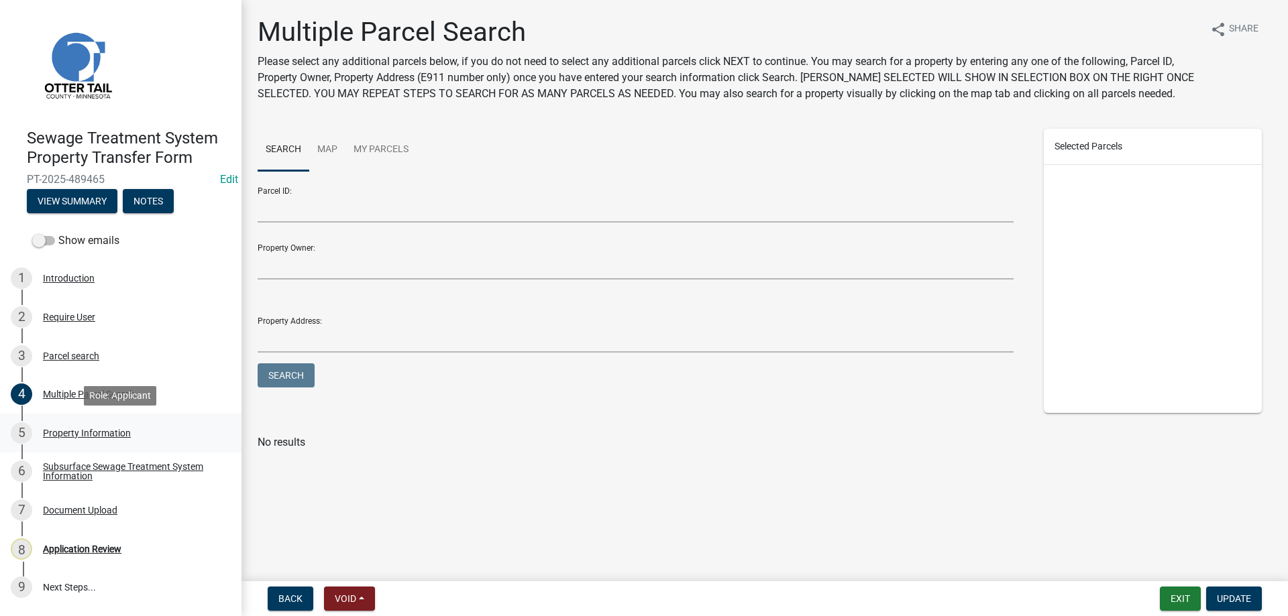
click at [58, 431] on div "Property Information" at bounding box center [87, 433] width 88 height 9
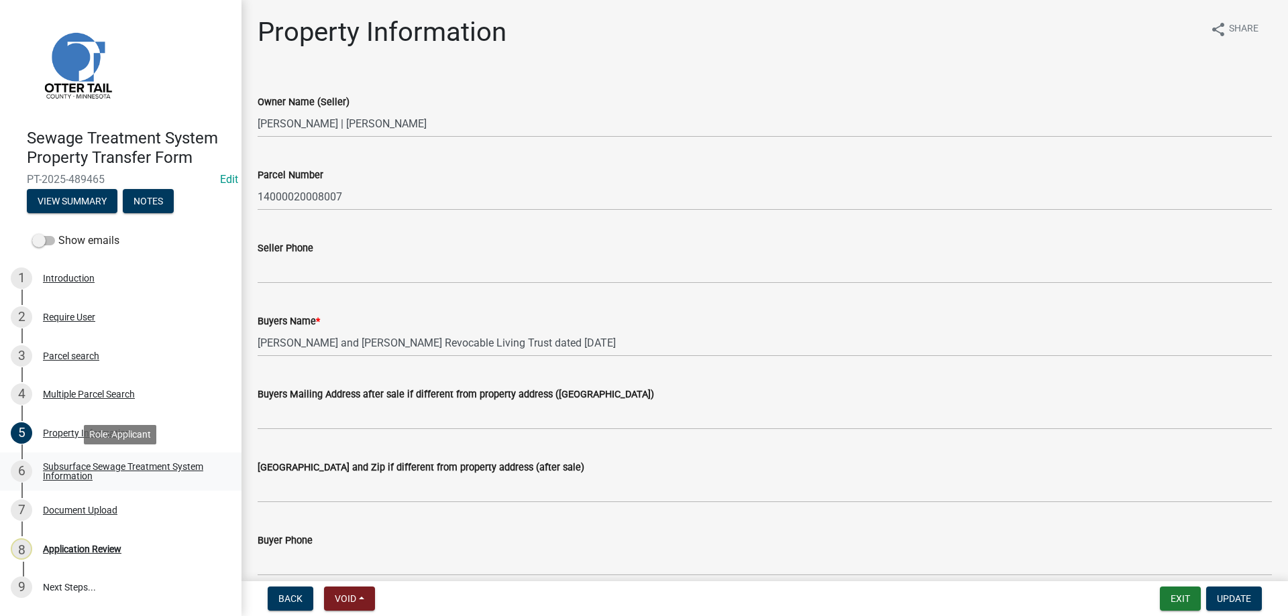
click at [70, 464] on div "Subsurface Sewage Treatment System Information" at bounding box center [131, 471] width 177 height 19
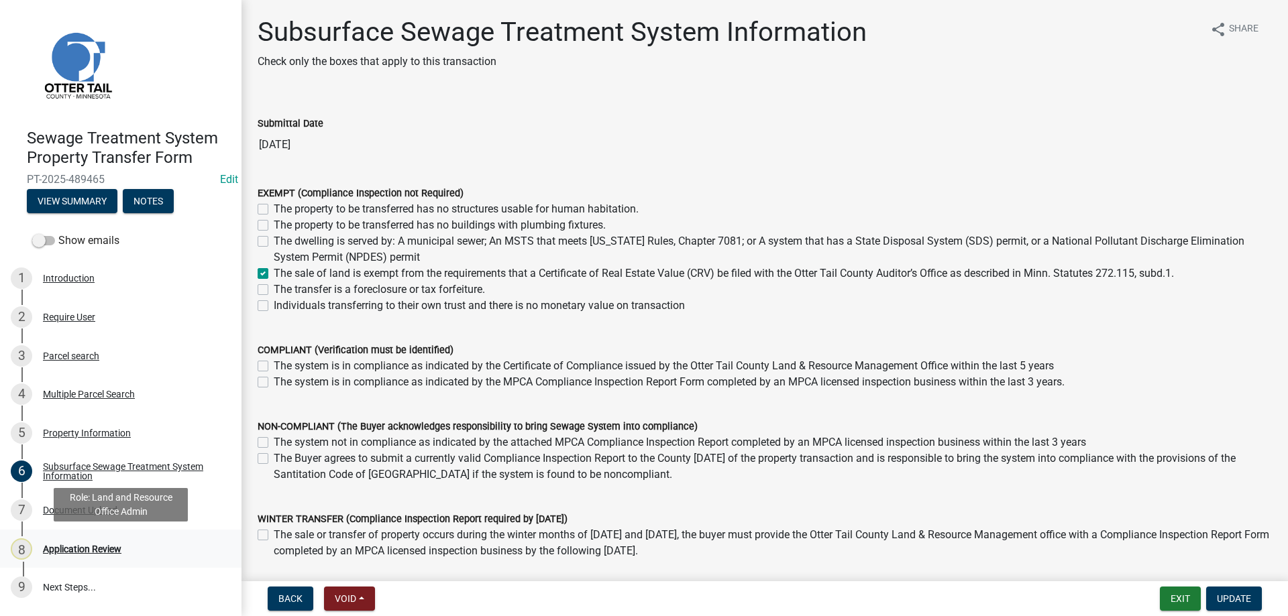
click at [70, 547] on div "Application Review" at bounding box center [82, 549] width 78 height 9
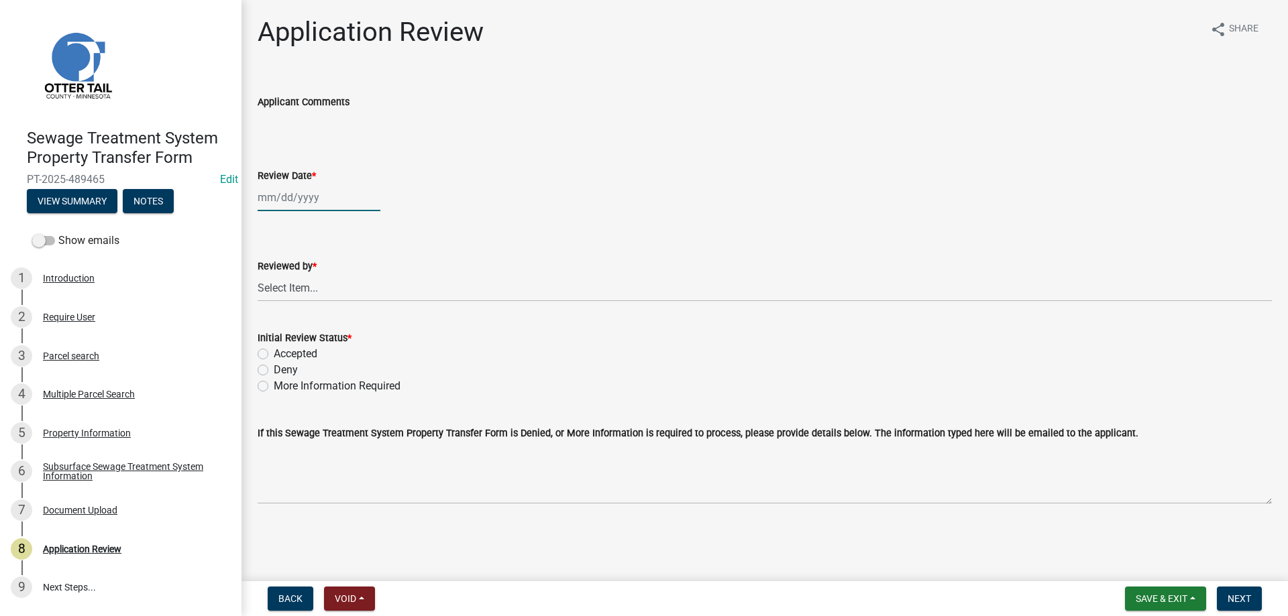
click at [279, 204] on input "Review Date *" at bounding box center [319, 197] width 123 height 27
select select "10"
select select "2025"
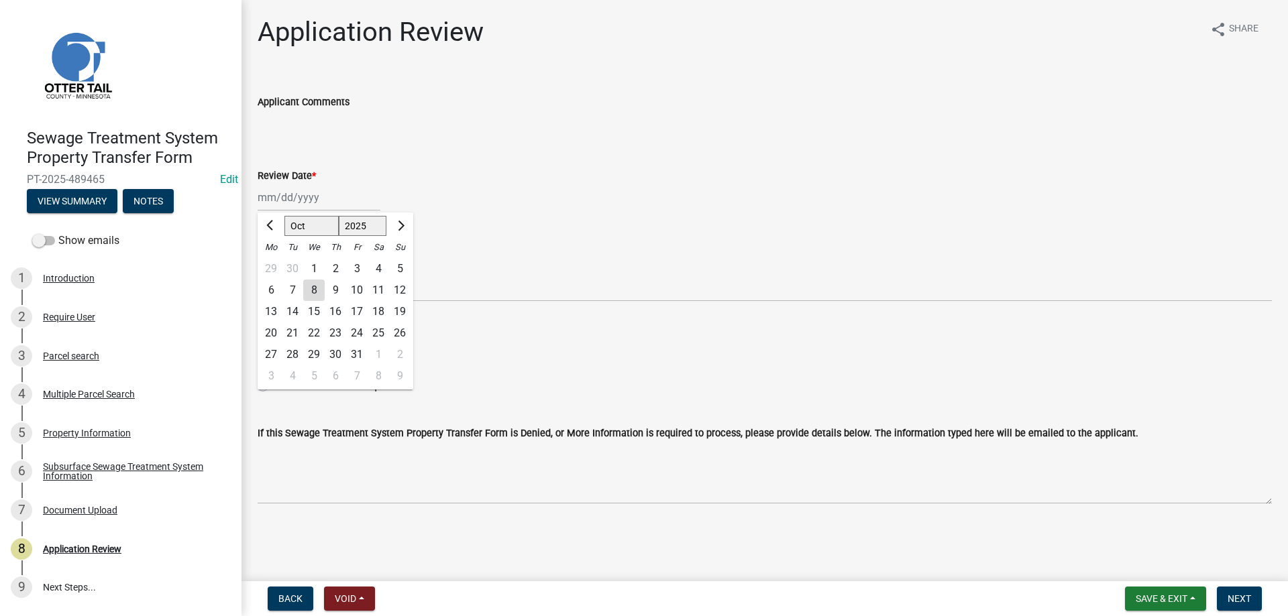
click at [313, 286] on div "8" at bounding box center [313, 290] width 21 height 21
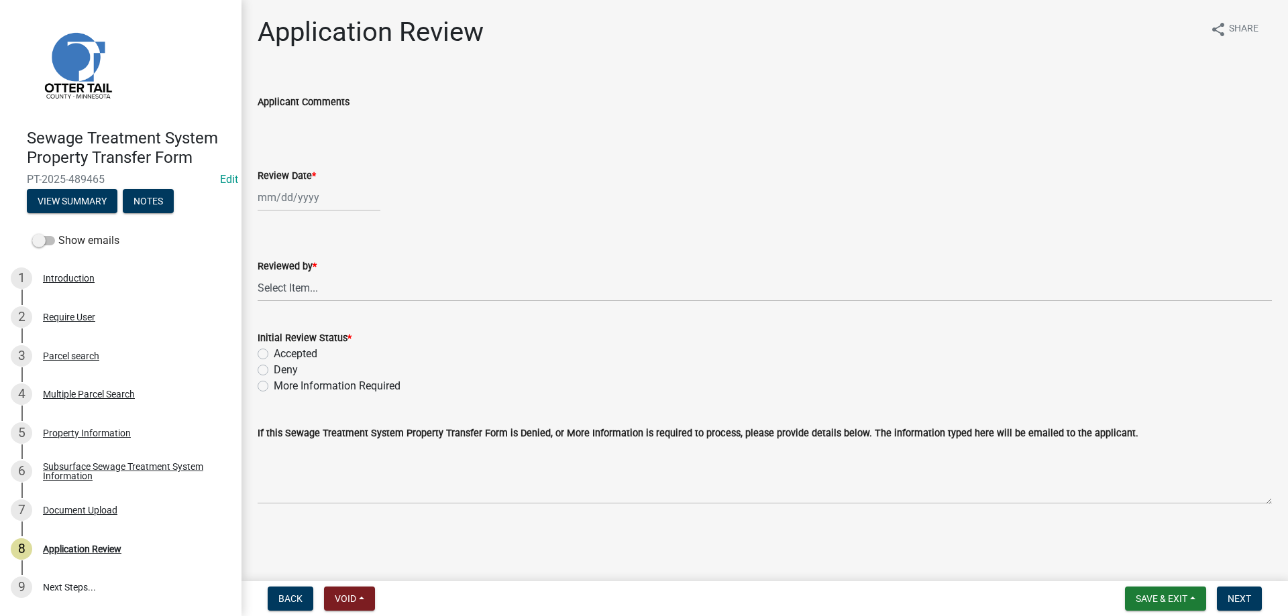
type input "[DATE]"
click at [258, 274] on select "Select Item... [PERSON_NAME] [PERSON_NAME] [PERSON_NAME] [PERSON_NAME] [PERSON_…" at bounding box center [765, 287] width 1014 height 27
click option "[PERSON_NAME]" at bounding box center [0, 0] width 0 height 0
select select "b4c12476-3918-4c31-b34d-126d47b866fd"
click at [270, 355] on div "Accepted" at bounding box center [765, 354] width 1014 height 16
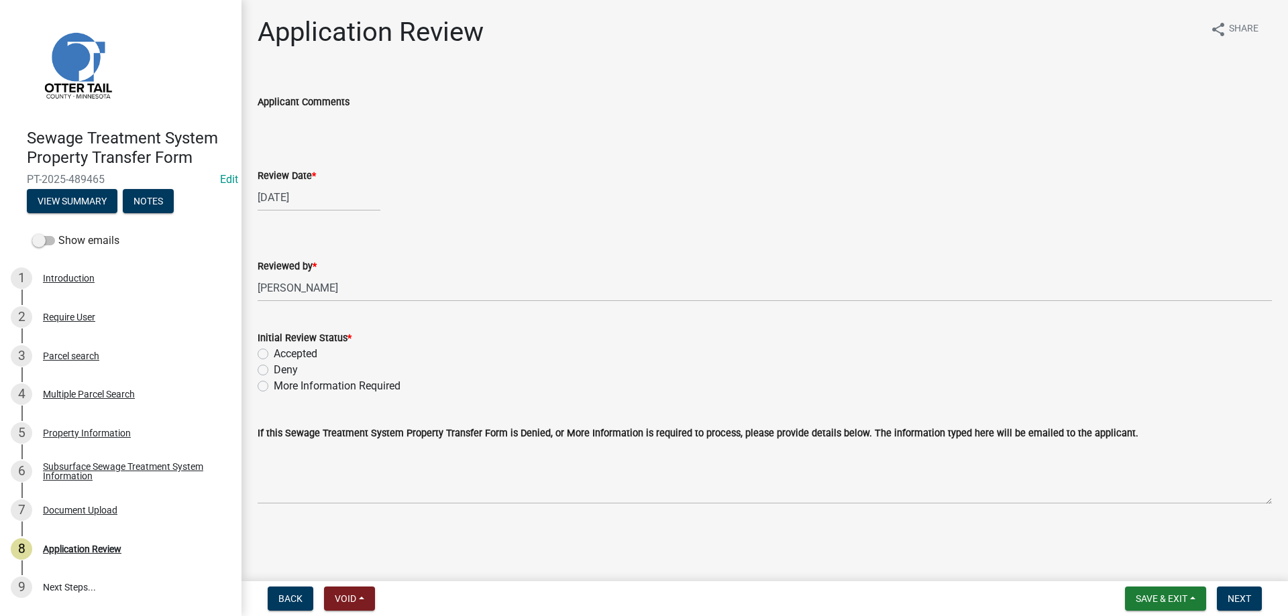
click at [274, 353] on label "Accepted" at bounding box center [296, 354] width 44 height 16
click at [274, 353] on input "Accepted" at bounding box center [278, 350] width 9 height 9
radio input "true"
click at [1243, 596] on span "Next" at bounding box center [1238, 599] width 23 height 11
